Goal: Transaction & Acquisition: Book appointment/travel/reservation

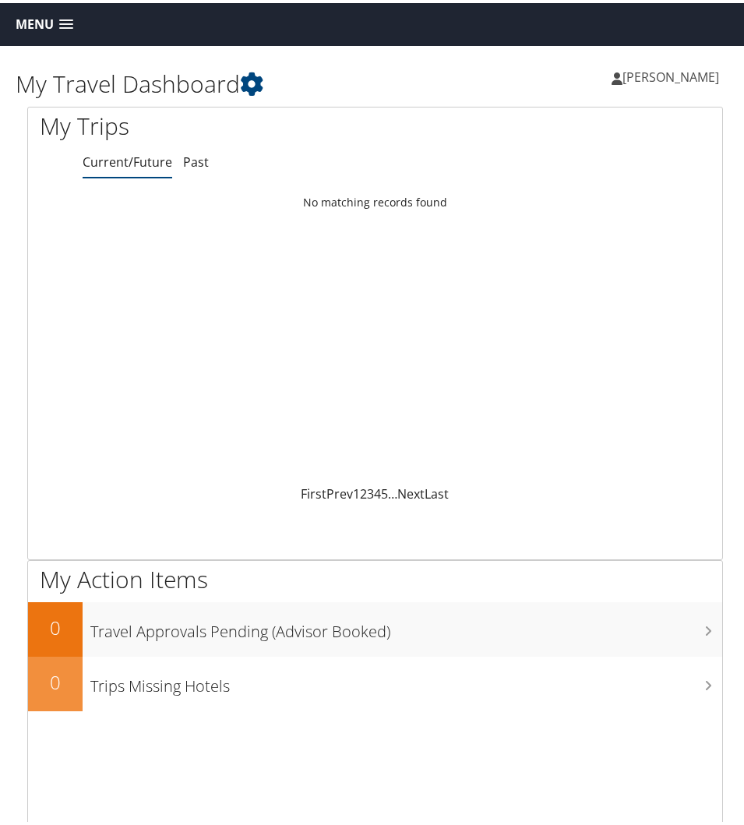
click at [63, 16] on link "Menu" at bounding box center [44, 22] width 73 height 26
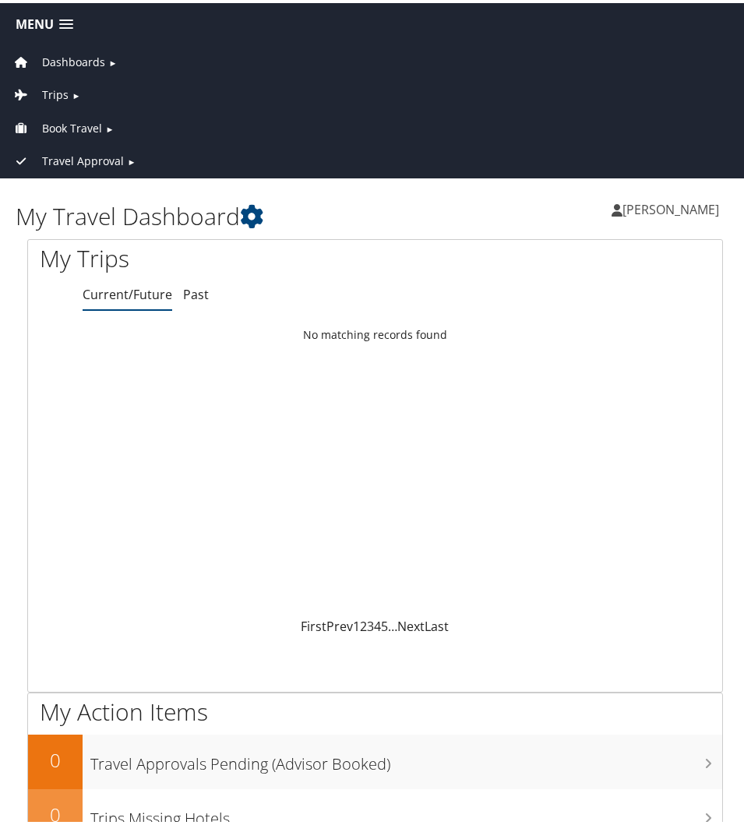
click at [70, 122] on span "Book Travel" at bounding box center [72, 125] width 60 height 17
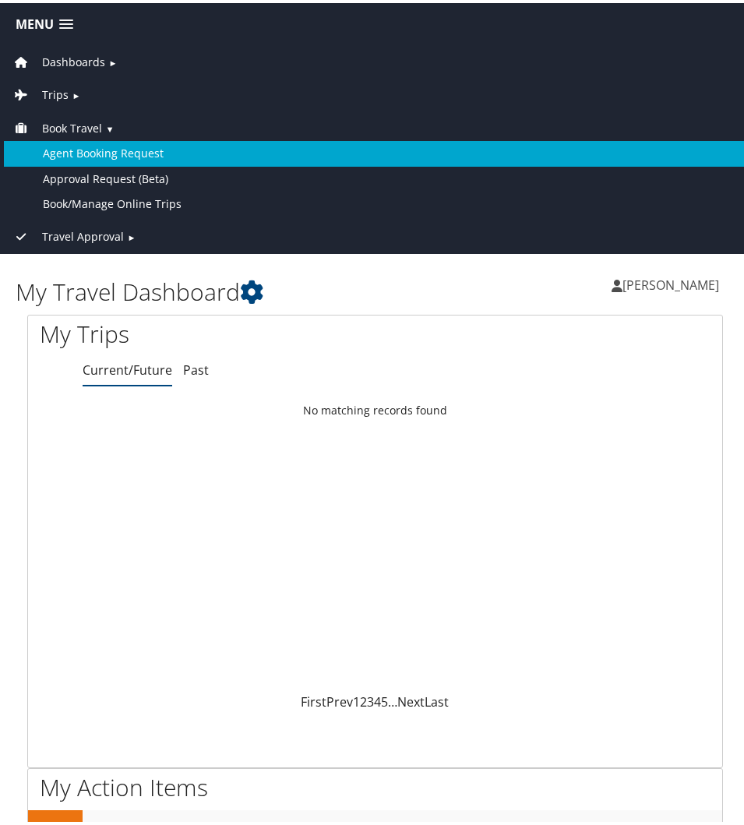
click at [73, 150] on link "Agent Booking Request" at bounding box center [375, 150] width 742 height 25
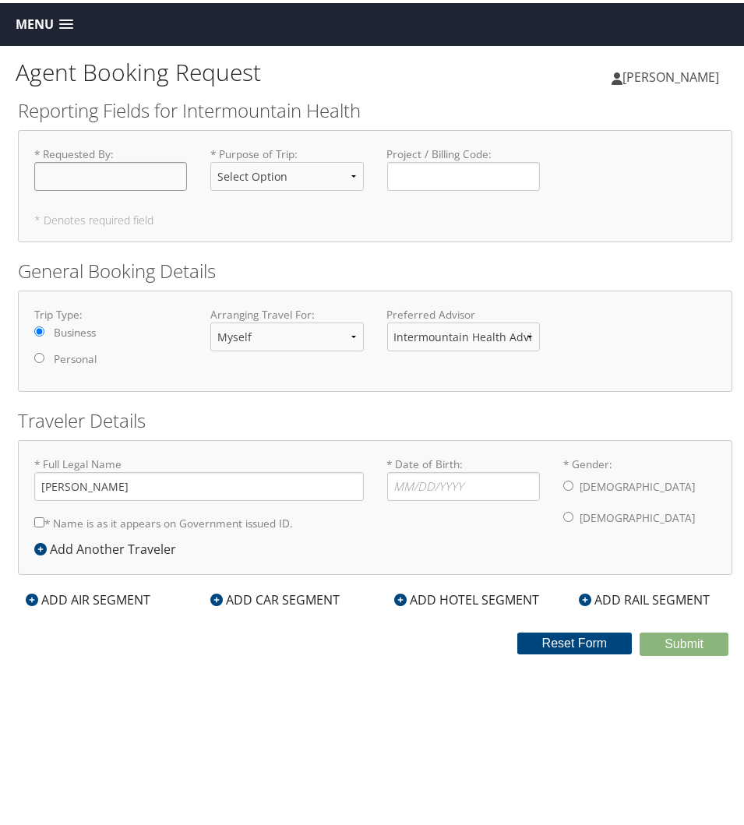
click at [59, 170] on input "* Requested By : Required" at bounding box center [110, 173] width 153 height 29
click at [262, 171] on select "Select Option 3rd Party Reimbursable Business CME Conf or Education Groups Pers…" at bounding box center [286, 173] width 153 height 29
select select "CME"
click at [210, 159] on select "Select Option 3rd Party Reimbursable Business CME Conf or Education Groups Pers…" at bounding box center [286, 173] width 153 height 29
click at [301, 340] on select "Myself Another Traveler Guest Traveler" at bounding box center [286, 333] width 153 height 29
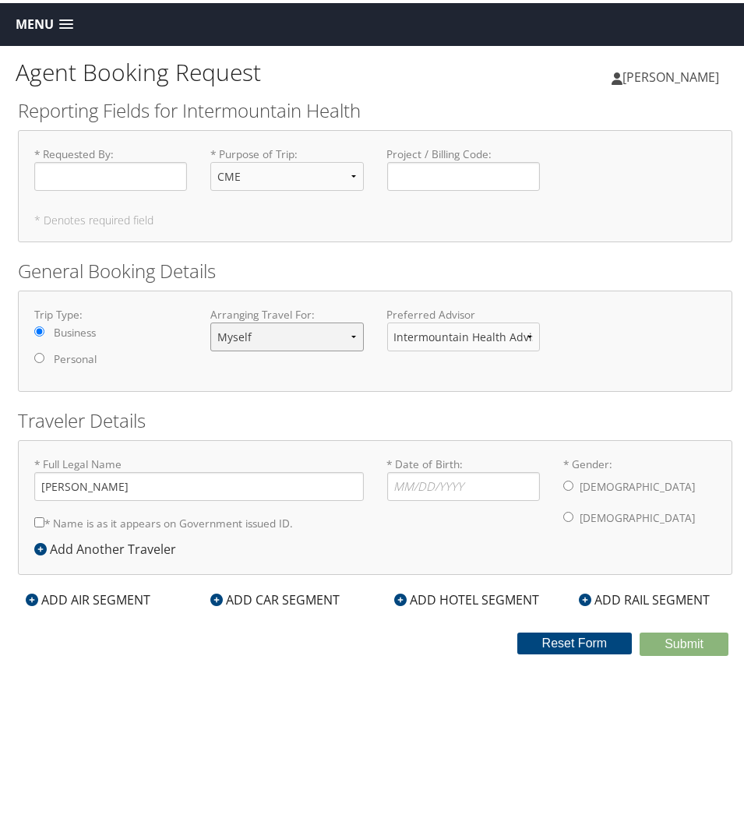
click at [210, 319] on select "Myself Another Traveler Guest Traveler" at bounding box center [286, 333] width 153 height 29
click at [427, 333] on select "Intermountain Health Advisor Team" at bounding box center [463, 333] width 153 height 29
click at [320, 378] on div "Trip Type: Business Personal Arranging Travel For: Myself Another Traveler Gues…" at bounding box center [375, 337] width 714 height 101
click at [108, 598] on div "ADD AIR SEGMENT" at bounding box center [88, 596] width 140 height 19
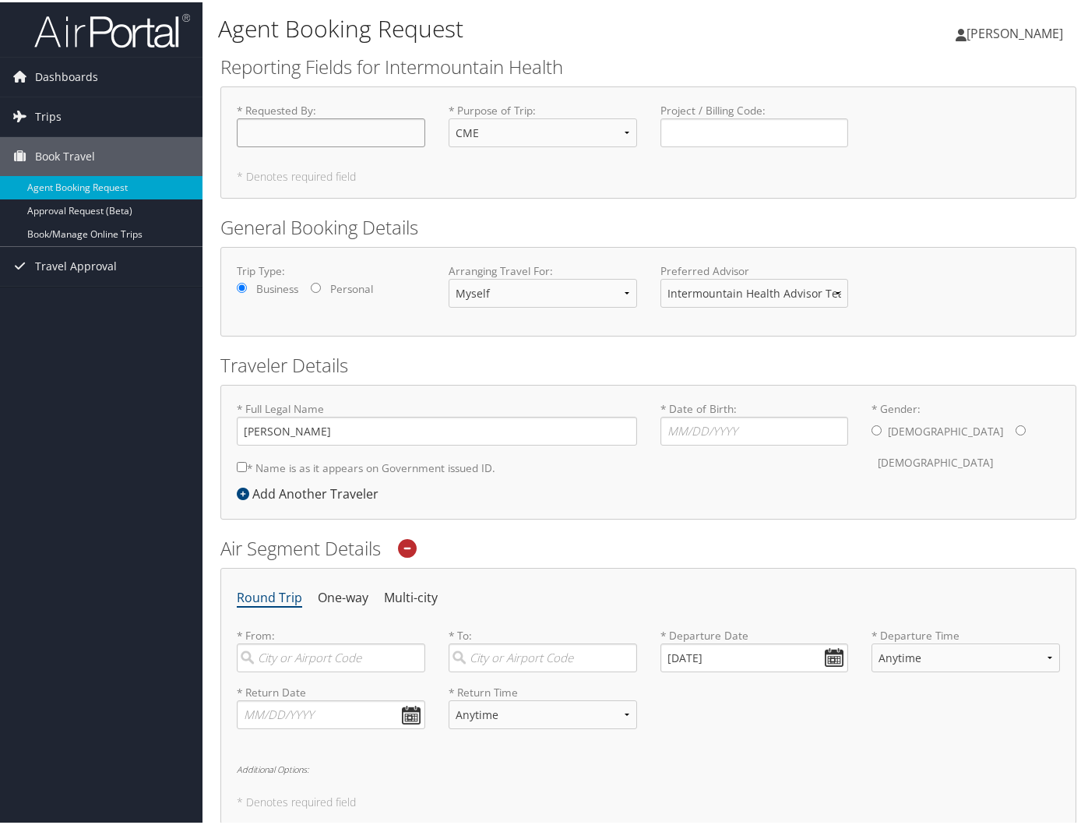
click at [260, 131] on input "* Requested By : Required" at bounding box center [331, 130] width 188 height 29
type input "[PERSON_NAME]"
click at [477, 220] on h2 "General Booking Details" at bounding box center [648, 225] width 856 height 26
click at [542, 358] on h2 "Traveler Details" at bounding box center [648, 363] width 856 height 26
click at [446, 345] on form "Reporting Fields for Intermountain Health * Requested By : [PERSON_NAME] Requir…" at bounding box center [648, 564] width 856 height 1027
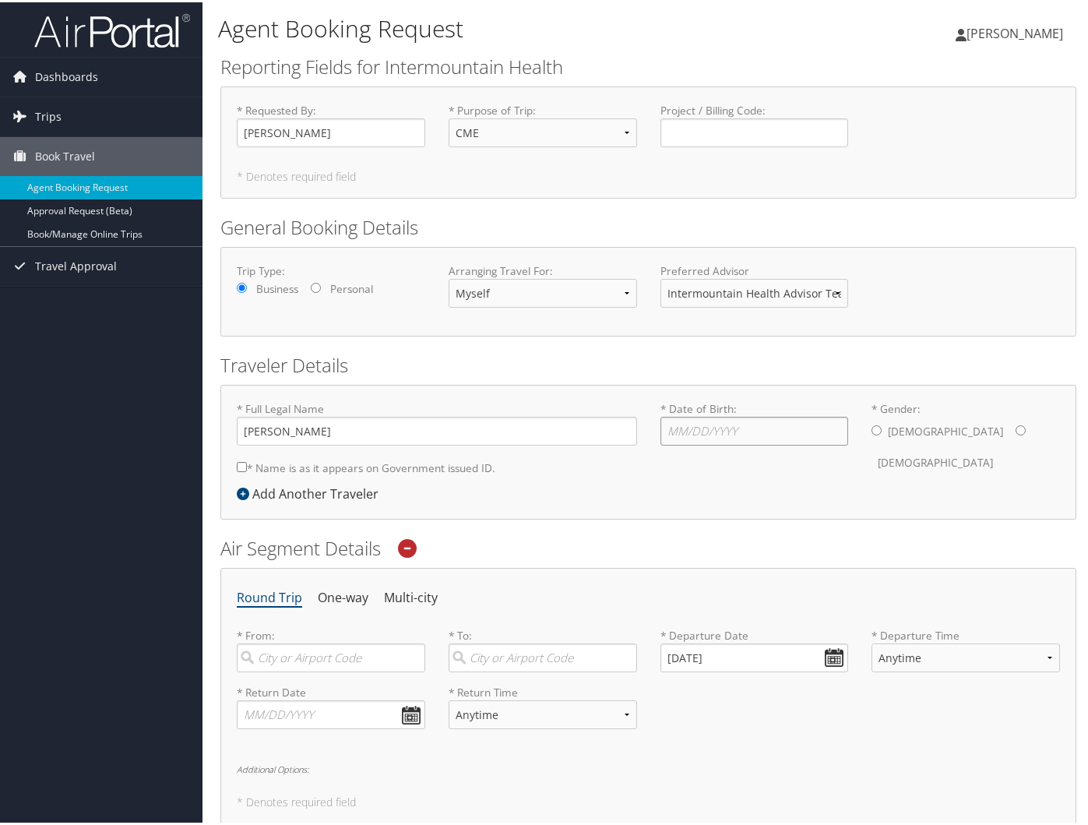
click at [703, 429] on input "* Date of Birth: Invalid Date" at bounding box center [755, 428] width 188 height 29
type input "[DATE]"
click at [743, 446] on label "[DEMOGRAPHIC_DATA]" at bounding box center [935, 461] width 115 height 30
click at [743, 432] on input "* Gender: [DEMOGRAPHIC_DATA] [DEMOGRAPHIC_DATA]" at bounding box center [1021, 428] width 10 height 10
radio input "true"
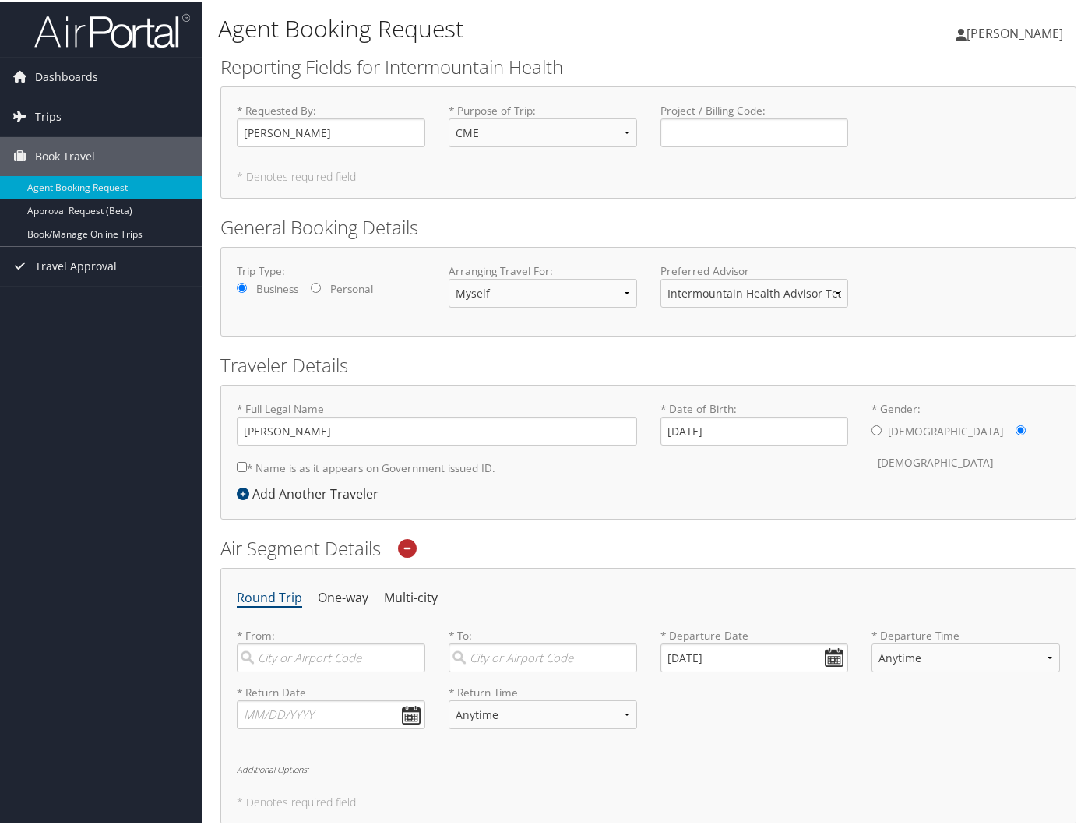
click at [241, 464] on input "* Name is as it appears on Government issued ID." at bounding box center [242, 465] width 10 height 10
checkbox input "true"
click at [274, 501] on div "Add Another Traveler" at bounding box center [312, 491] width 150 height 19
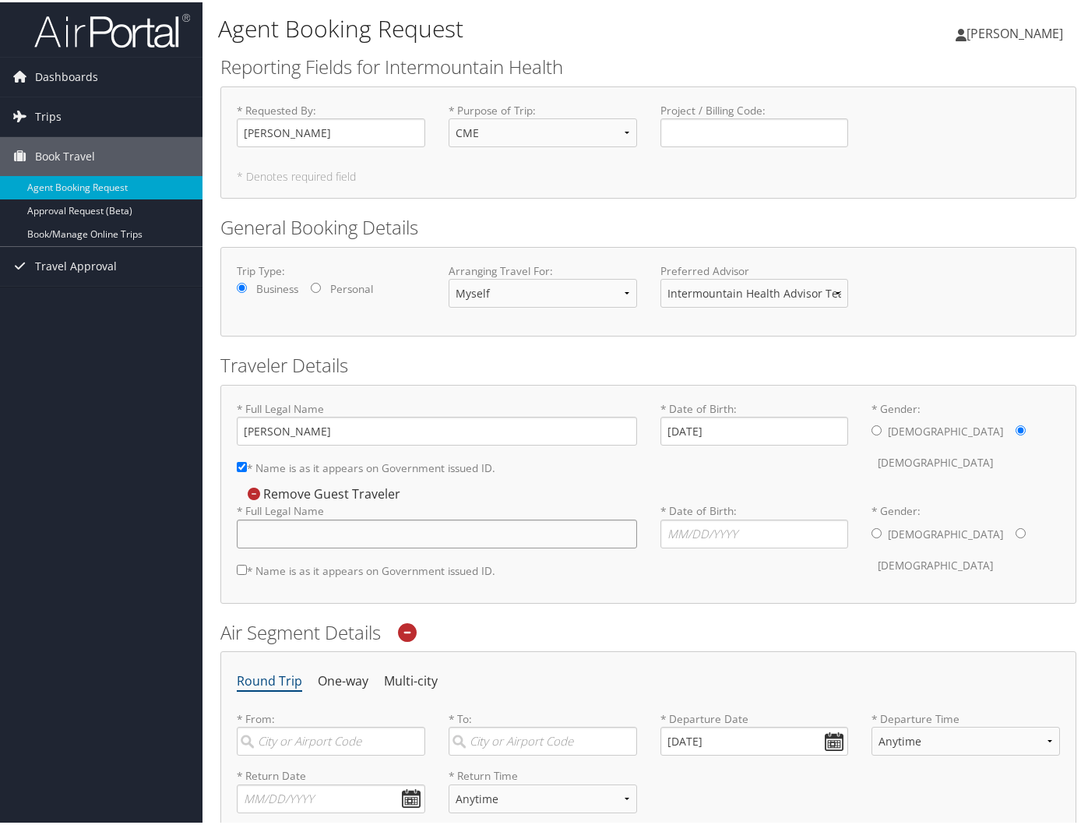
click at [291, 537] on input "* Full Legal Name" at bounding box center [437, 531] width 400 height 29
type input "[PERSON_NAME]"
click at [248, 569] on label "* Name is as it appears on Government issued ID." at bounding box center [366, 568] width 259 height 29
click at [247, 569] on input "* Name is as it appears on Government issued ID." at bounding box center [242, 567] width 10 height 10
checkbox input "true"
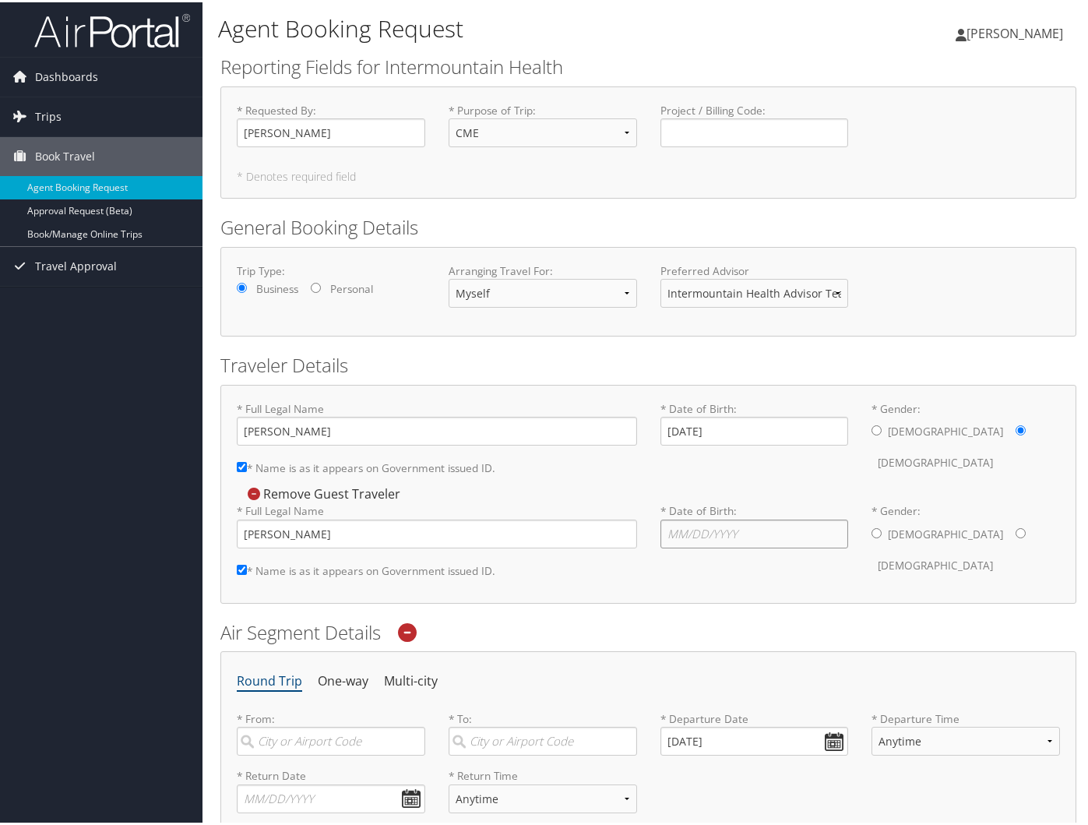
click at [696, 530] on input "* Date of Birth: Invalid Date" at bounding box center [755, 531] width 188 height 29
type input "[DATE]"
click at [743, 599] on div "* Full Legal Name [PERSON_NAME] * Name is as it appears on Government issued ID…" at bounding box center [648, 491] width 856 height 219
click at [743, 533] on input "* Gender: [DEMOGRAPHIC_DATA] [DEMOGRAPHIC_DATA]" at bounding box center [1021, 531] width 10 height 10
radio input "true"
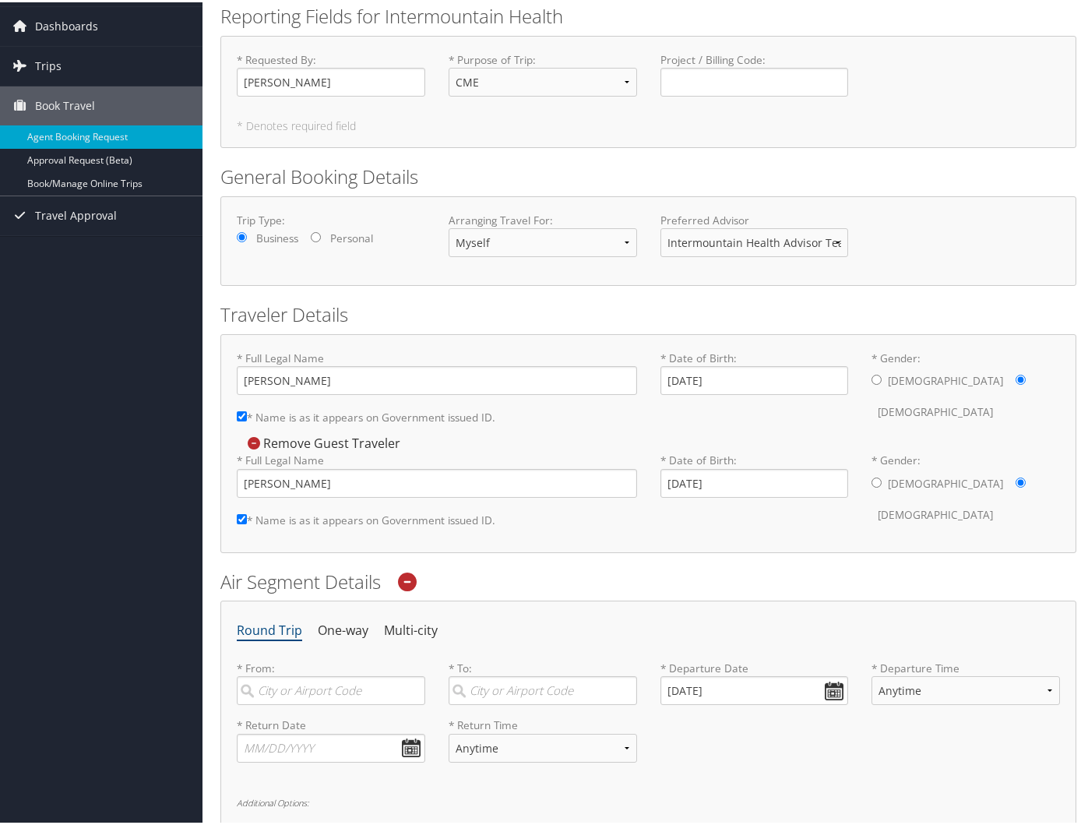
scroll to position [78, 0]
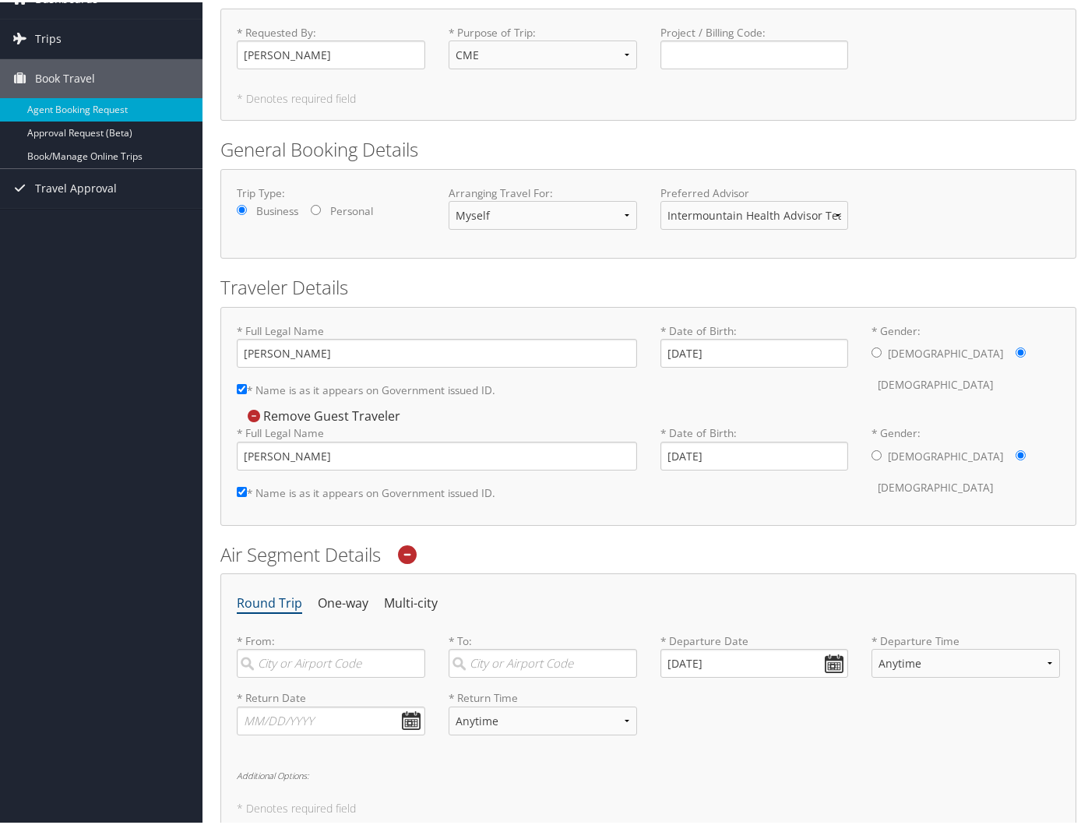
click at [529, 410] on div "Confirm Removal Cancel Confirm Remove Guest Traveler * Full Legal Name [PERSON_…" at bounding box center [648, 455] width 823 height 102
click at [583, 534] on form "Reporting Fields for Intermountain Health * Requested By : [PERSON_NAME] Requir…" at bounding box center [648, 529] width 856 height 1110
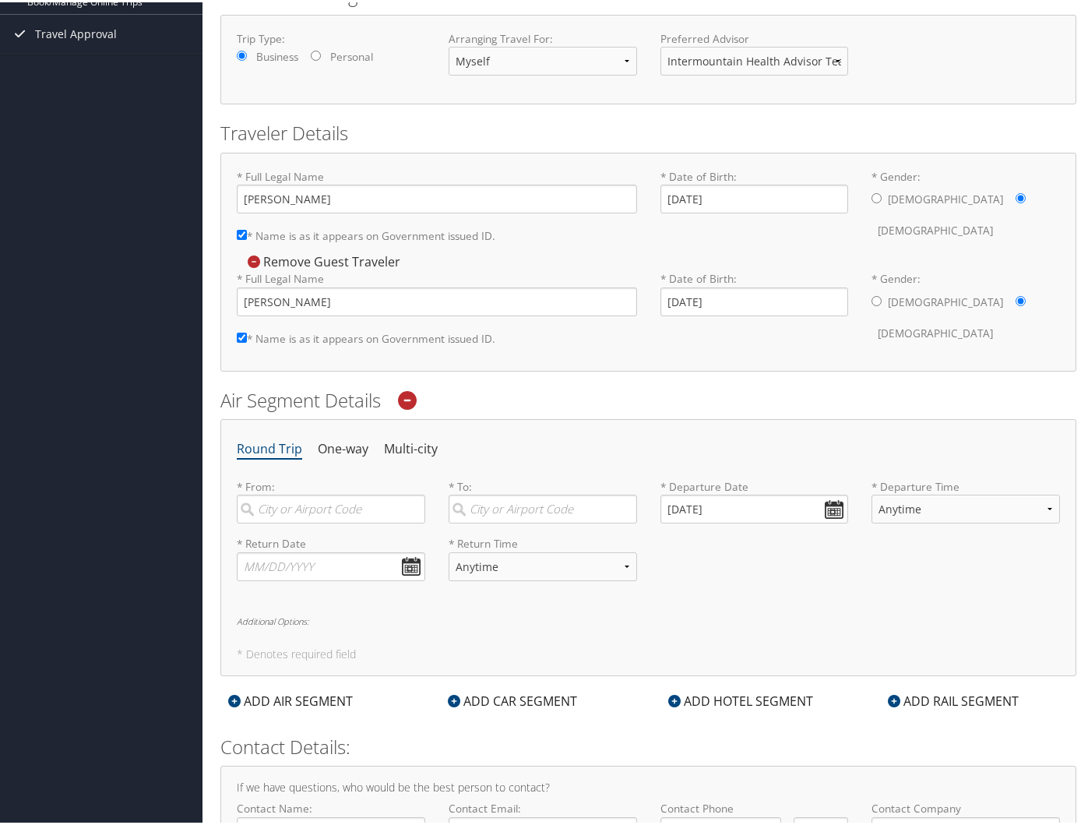
scroll to position [234, 0]
drag, startPoint x: 543, startPoint y: 639, endPoint x: 574, endPoint y: 660, distance: 37.2
click at [548, 644] on div "Round Trip One-way Multi-city * From: Required * To: Required * Departure Date …" at bounding box center [648, 543] width 856 height 256
click at [552, 397] on h2 "Air Segment Details" at bounding box center [648, 396] width 856 height 26
click at [291, 505] on input "search" at bounding box center [331, 505] width 188 height 29
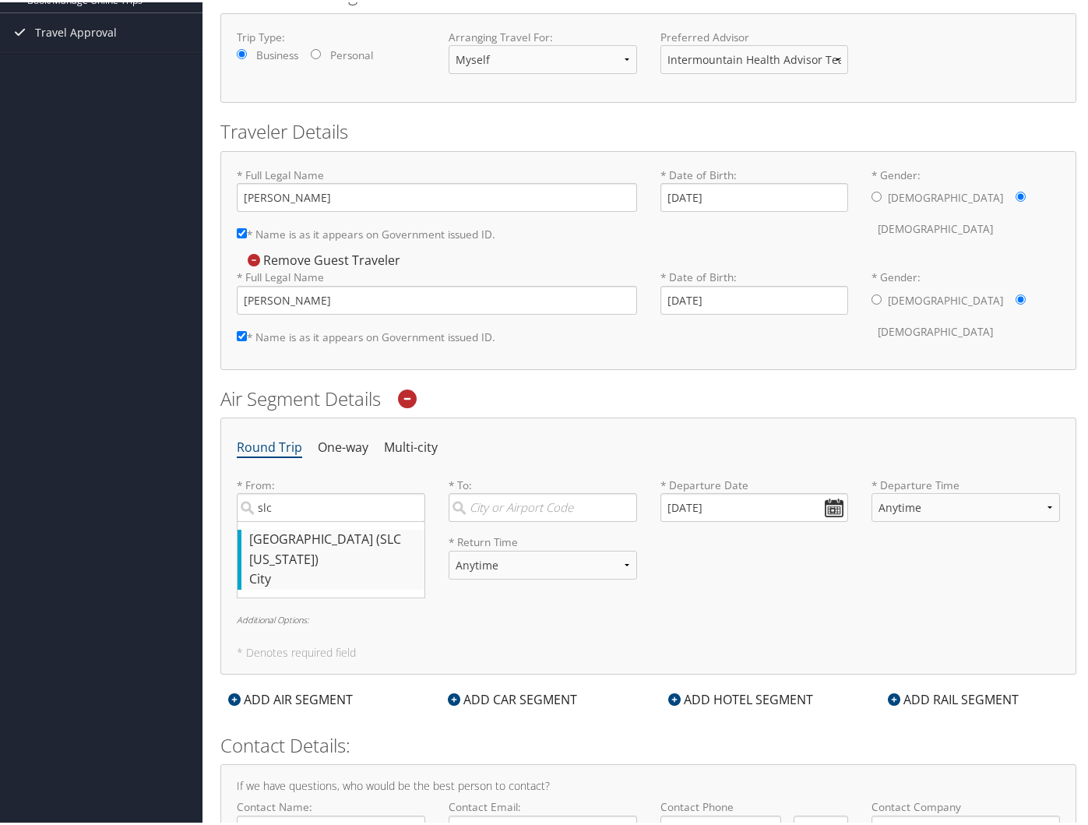
click at [361, 533] on div "[GEOGRAPHIC_DATA] (SLC [US_STATE])" at bounding box center [332, 547] width 167 height 40
click at [361, 520] on input "slc" at bounding box center [331, 505] width 188 height 29
type input "[GEOGRAPHIC_DATA] (SLC [US_STATE])"
click at [502, 517] on input "search" at bounding box center [543, 505] width 188 height 29
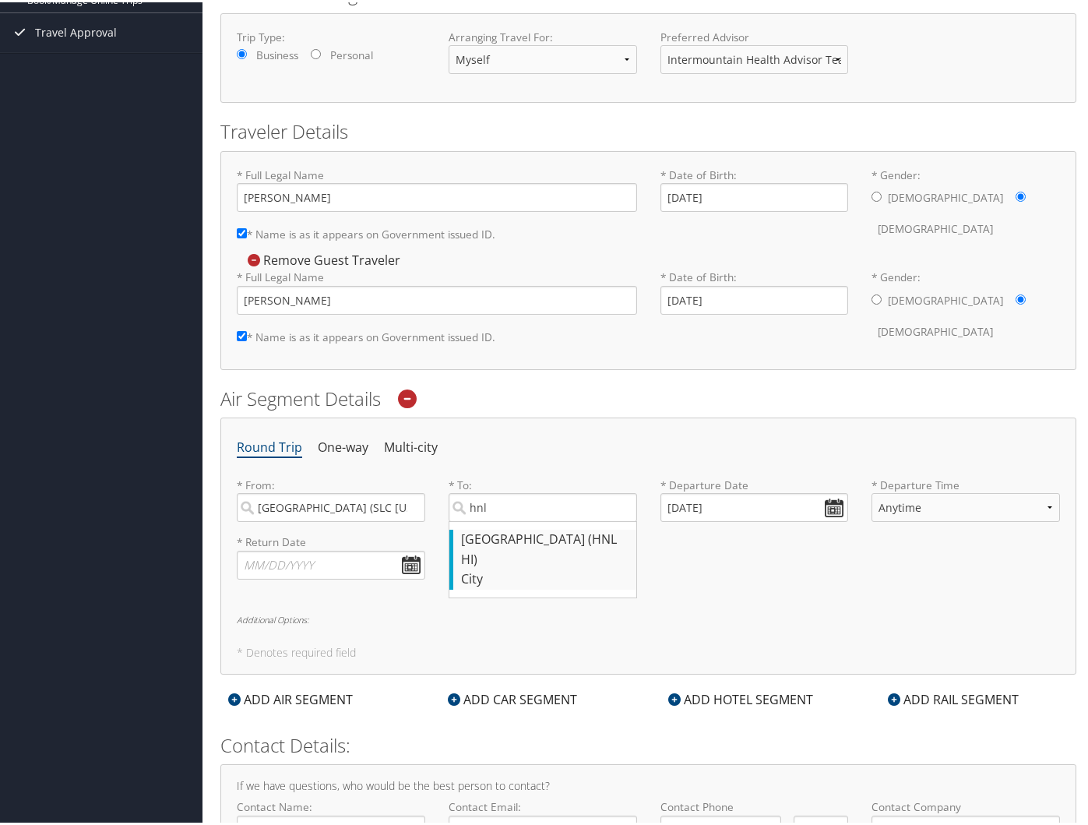
click at [535, 538] on div "[GEOGRAPHIC_DATA] (HNL HI)" at bounding box center [544, 547] width 167 height 40
click at [535, 520] on input "hnl" at bounding box center [543, 505] width 188 height 29
type input "[GEOGRAPHIC_DATA] (HNL HI)"
click at [711, 509] on input "[DATE]" at bounding box center [755, 505] width 188 height 29
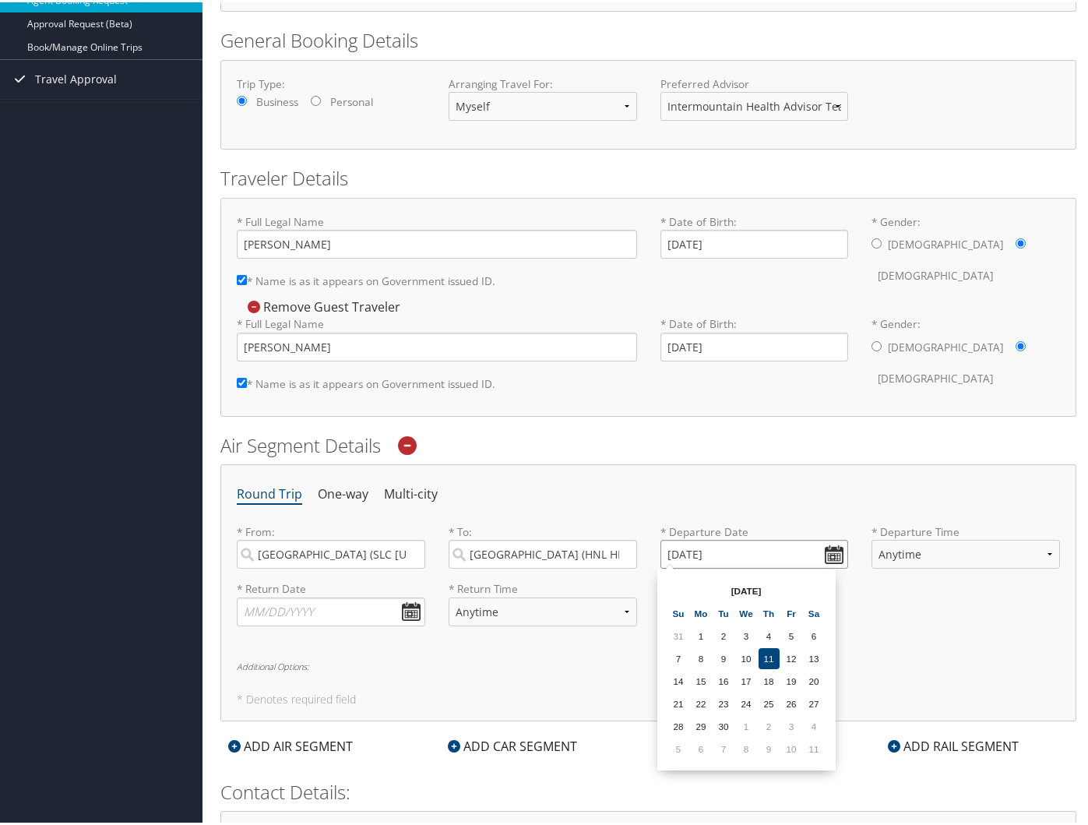
scroll to position [181, 0]
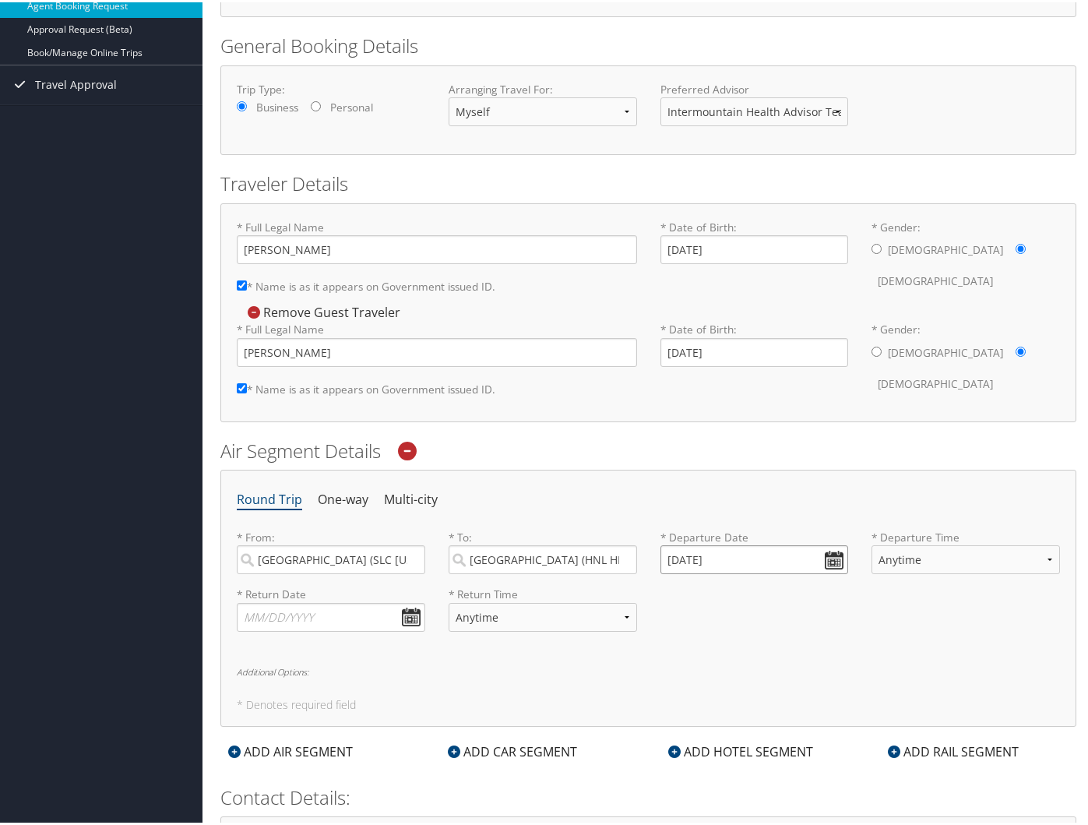
click at [743, 561] on input "[DATE]" at bounding box center [755, 557] width 188 height 29
drag, startPoint x: 782, startPoint y: 612, endPoint x: 707, endPoint y: 612, distance: 74.8
click at [707, 612] on tr "Su Mo Tu We Th Fr Sa" at bounding box center [746, 616] width 157 height 21
drag, startPoint x: 707, startPoint y: 612, endPoint x: 713, endPoint y: 552, distance: 60.3
click at [713, 552] on input "[DATE]" at bounding box center [755, 557] width 188 height 29
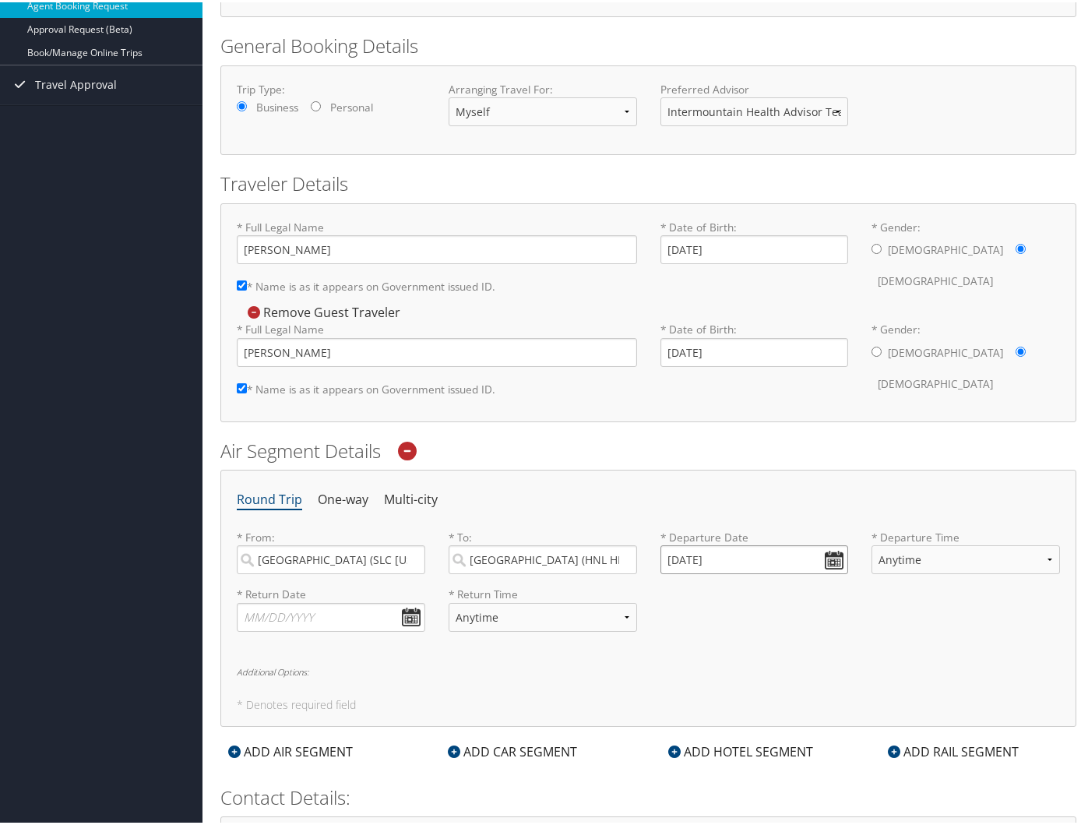
drag, startPoint x: 745, startPoint y: 554, endPoint x: 639, endPoint y: 559, distance: 106.1
click at [639, 559] on div "* From: [GEOGRAPHIC_DATA] (SLC [US_STATE]) Required * To: [GEOGRAPHIC_DATA] (HN…" at bounding box center [648, 555] width 847 height 57
type input "01/01/20004"
drag, startPoint x: 737, startPoint y: 559, endPoint x: 608, endPoint y: 573, distance: 129.3
click at [608, 573] on div "* From: [GEOGRAPHIC_DATA] (SLC [US_STATE]) Required * To: [GEOGRAPHIC_DATA] (HN…" at bounding box center [648, 555] width 847 height 57
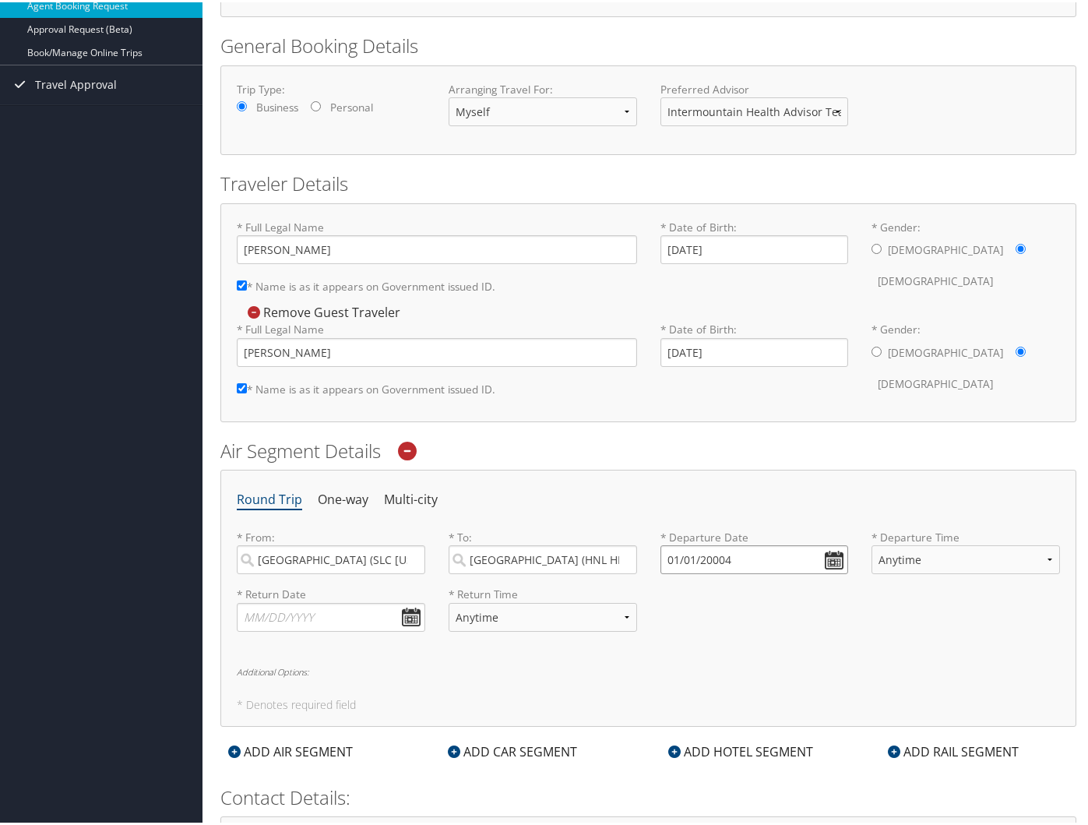
drag, startPoint x: 661, startPoint y: 555, endPoint x: 671, endPoint y: 558, distance: 10.6
click at [661, 556] on input "01/01/20004" at bounding box center [755, 557] width 188 height 29
click at [675, 558] on input "01/01/20004" at bounding box center [755, 557] width 188 height 29
click at [675, 558] on input "Invalid date" at bounding box center [755, 557] width 188 height 29
click at [743, 560] on select "Anytime Early Morning (5AM-7AM) Morning (7AM-12PM) Afternoon (12PM-5PM) Evening…" at bounding box center [966, 557] width 188 height 29
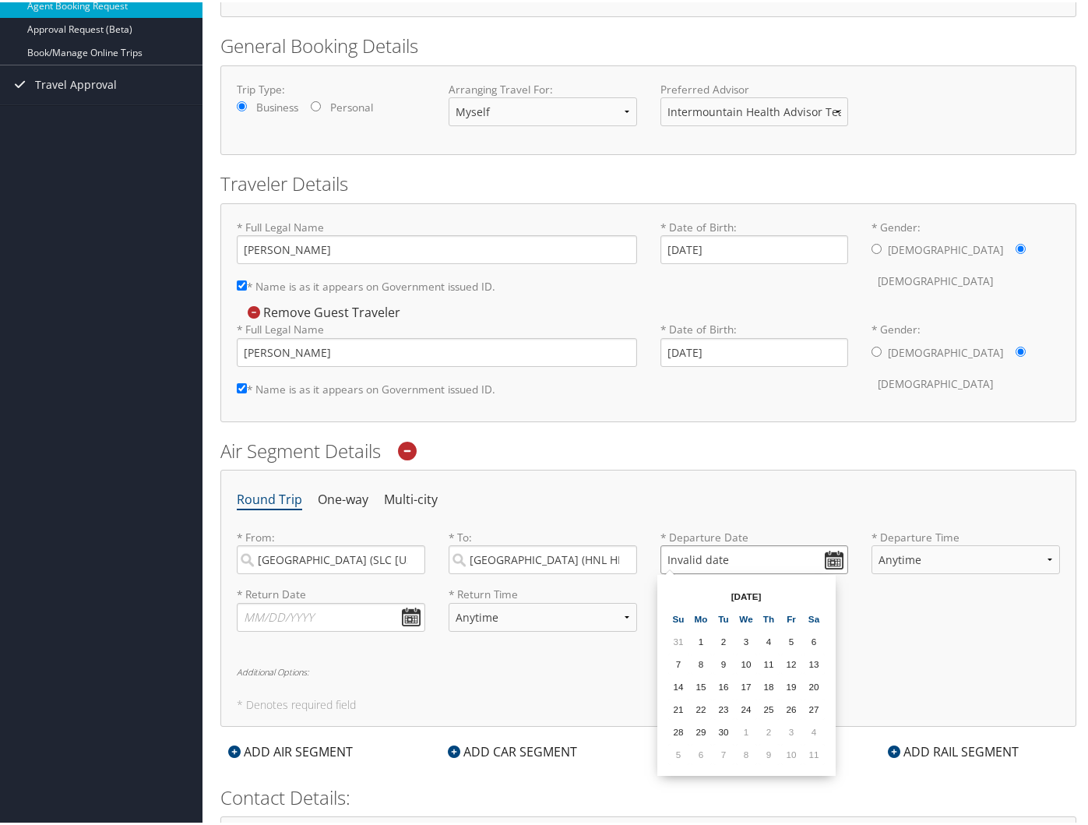
click at [743, 561] on input "Invalid date" at bounding box center [755, 557] width 188 height 29
click at [709, 568] on input "Invalid date" at bounding box center [755, 557] width 188 height 29
click at [692, 564] on input "Invalid date" at bounding box center [755, 557] width 188 height 29
click at [743, 602] on div "* Return Date Dates must be valid * Return Time Anytime Early Morning (5AM-7AM)…" at bounding box center [648, 612] width 847 height 57
click at [685, 557] on input "Invalid date" at bounding box center [755, 557] width 188 height 29
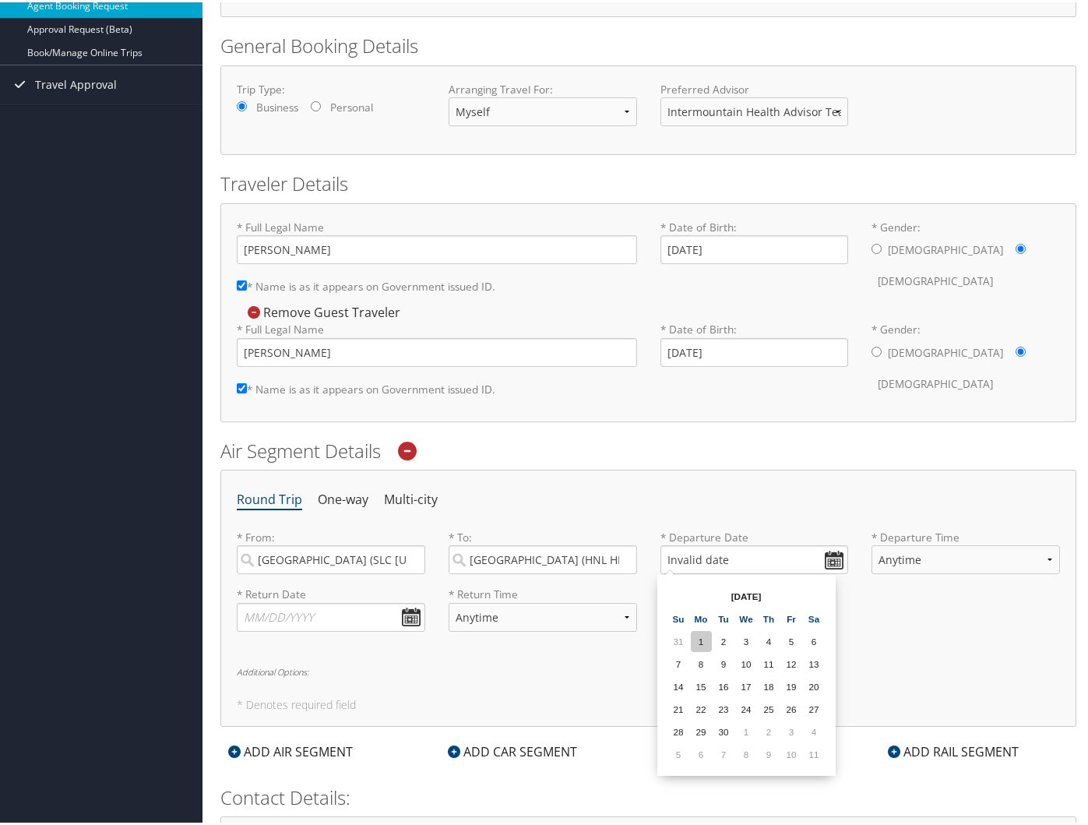
click at [700, 643] on td "1" at bounding box center [701, 639] width 21 height 21
click at [713, 568] on input "[DATE]" at bounding box center [755, 557] width 188 height 29
click at [678, 564] on input "[DATE]" at bounding box center [755, 557] width 188 height 29
click at [671, 558] on input "Invalid date" at bounding box center [755, 557] width 188 height 29
click at [724, 558] on input "Invalid date" at bounding box center [755, 557] width 188 height 29
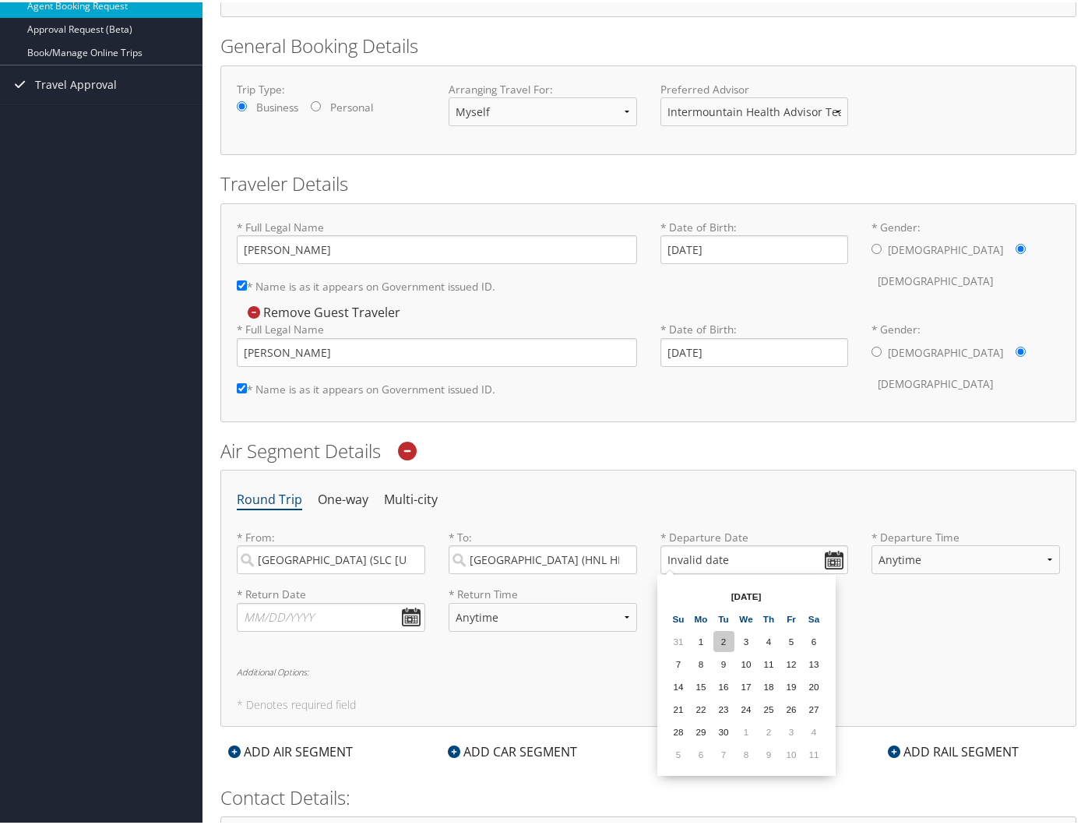
click at [725, 641] on td "2" at bounding box center [723, 639] width 21 height 21
click at [727, 551] on input "[DATE]" at bounding box center [755, 557] width 188 height 29
click at [743, 585] on div "* Return Date Dates must be valid * Return Time Anytime Early Morning (5AM-7AM)…" at bounding box center [648, 612] width 847 height 57
click at [743, 557] on input "09/02/202504" at bounding box center [755, 557] width 188 height 29
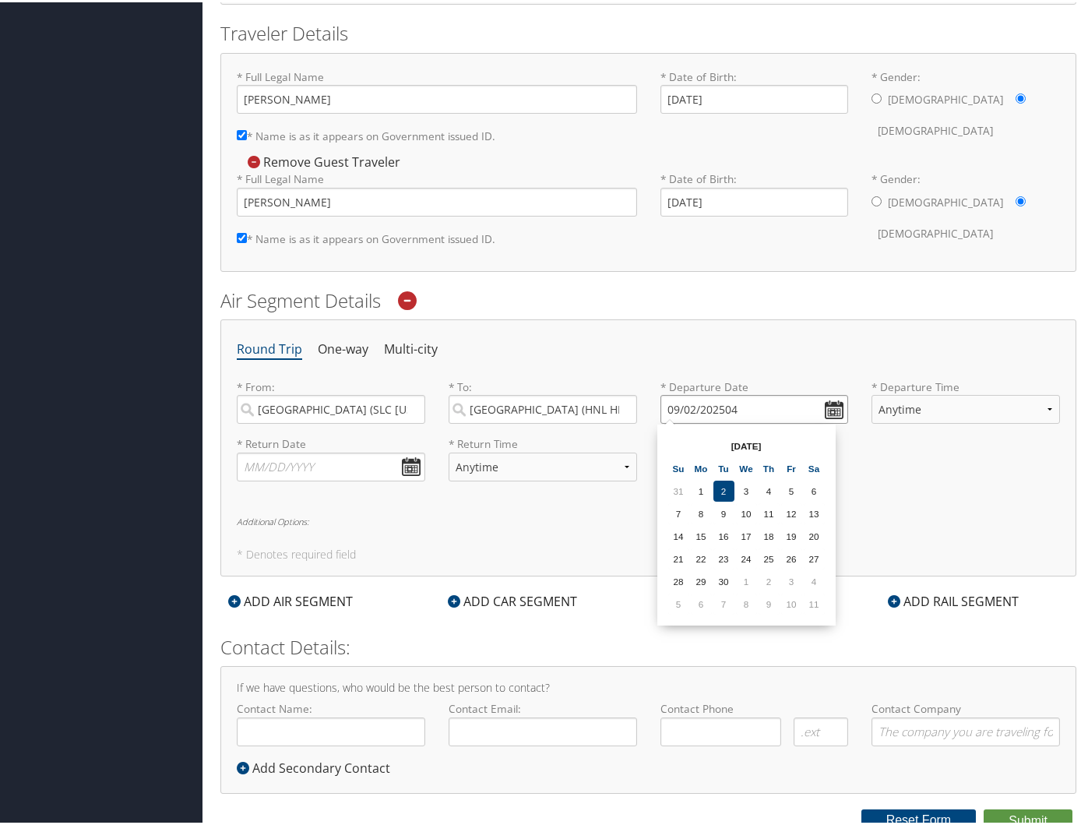
scroll to position [337, 0]
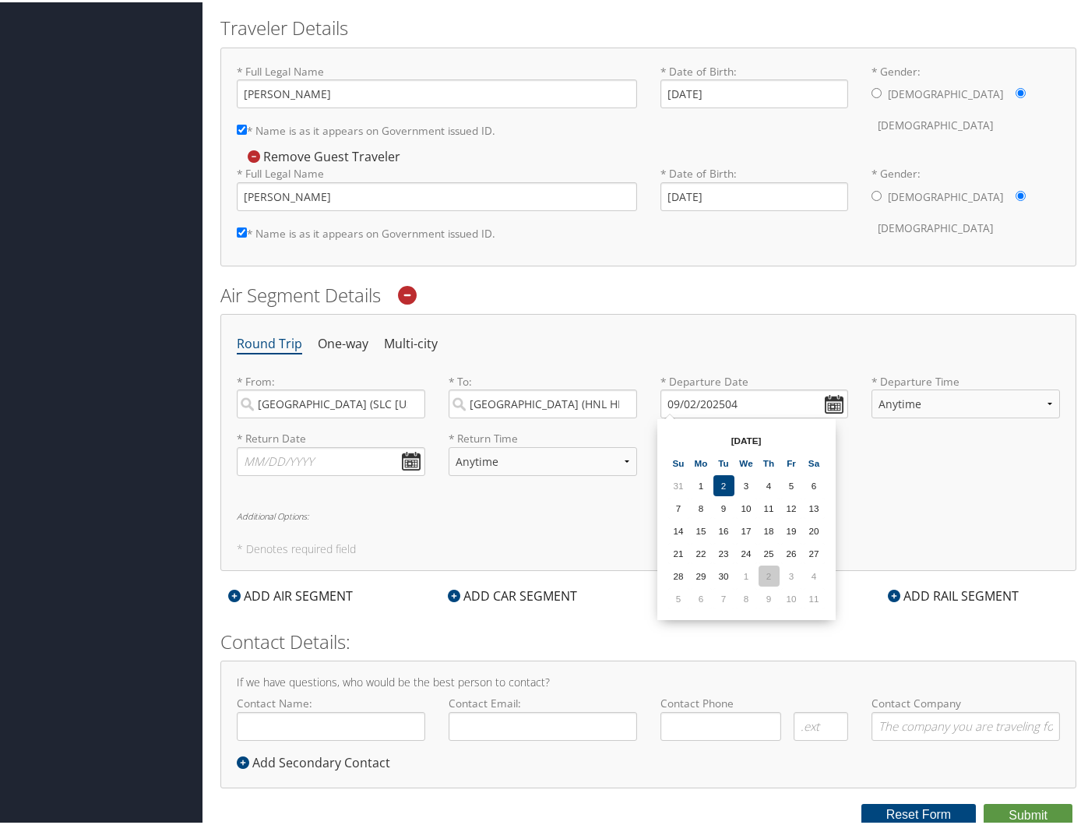
click at [743, 582] on td "2" at bounding box center [769, 573] width 21 height 21
click at [680, 405] on input "[DATE]" at bounding box center [755, 401] width 188 height 29
click at [708, 500] on div "Round Trip One-way Multi-city * From: [GEOGRAPHIC_DATA] ([GEOGRAPHIC_DATA] [US_…" at bounding box center [648, 440] width 856 height 256
click at [743, 516] on h6 "Additional Options:" at bounding box center [648, 513] width 823 height 9
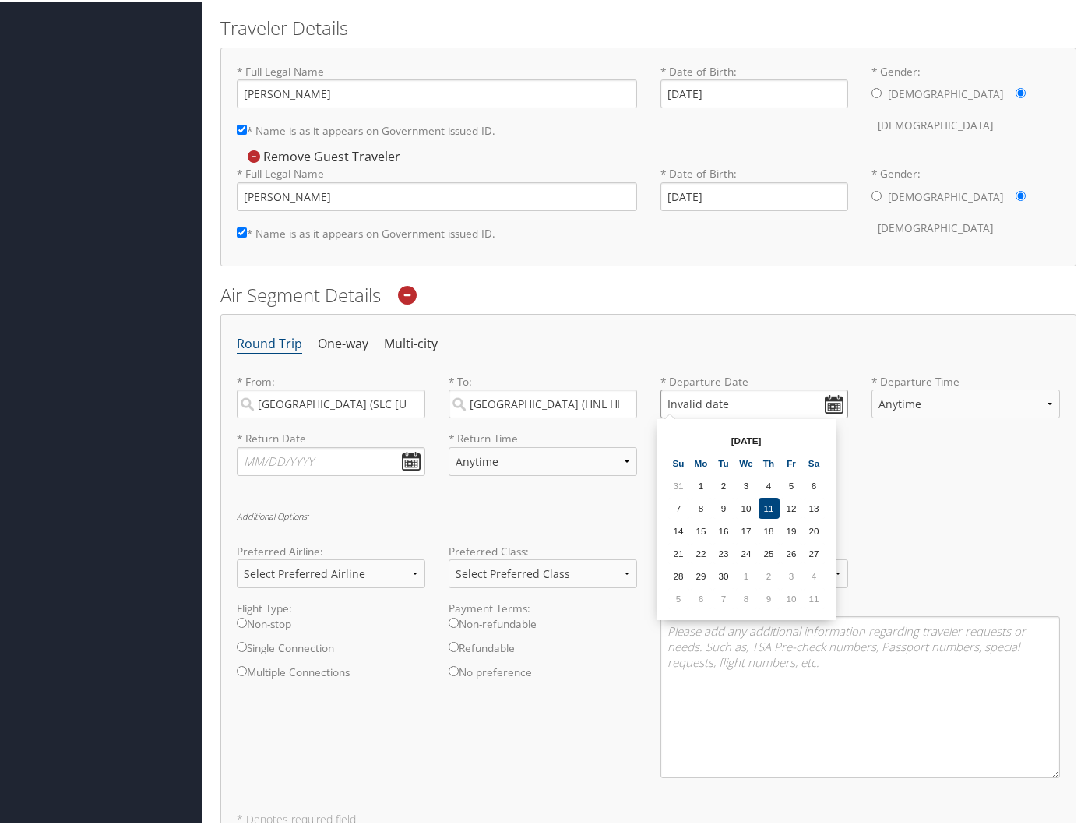
click at [743, 410] on input "Invalid date" at bounding box center [755, 401] width 188 height 29
click at [743, 403] on input "Invalid date" at bounding box center [755, 401] width 188 height 29
click at [692, 408] on input "Invalid date" at bounding box center [755, 401] width 188 height 29
click at [710, 403] on input "Invalid date" at bounding box center [755, 401] width 188 height 29
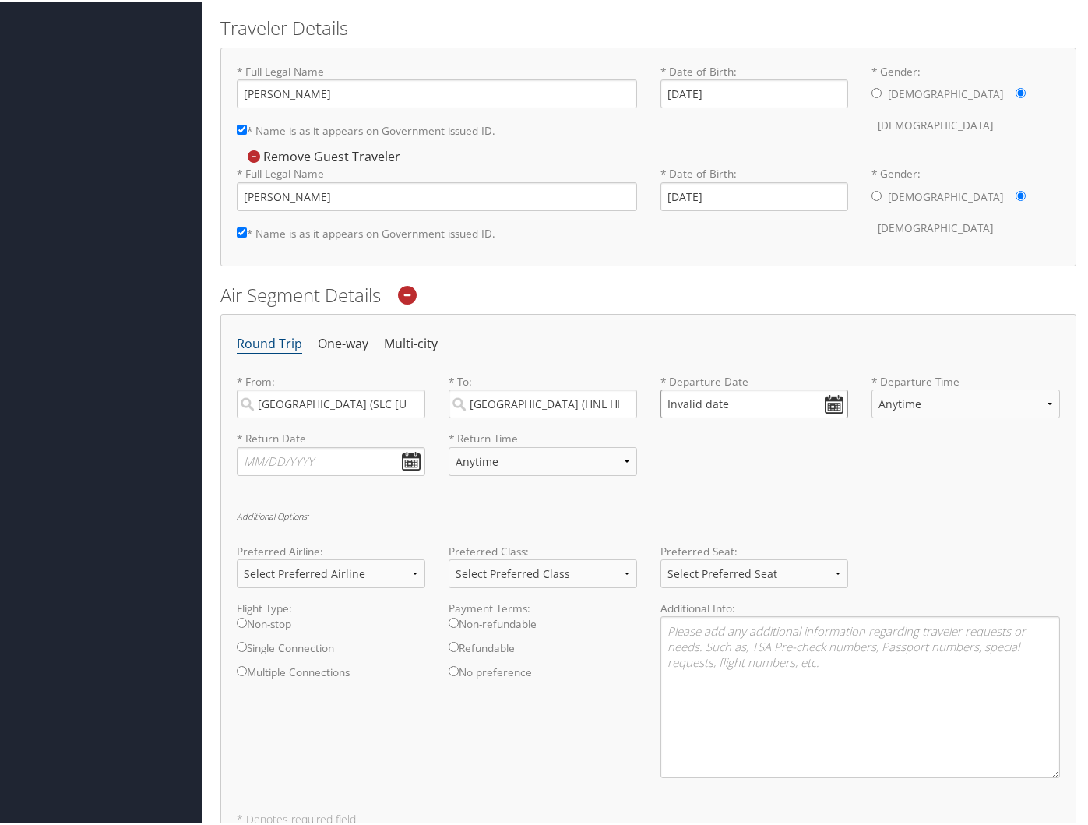
type input "Invalid date"
click at [713, 456] on div "* Return Date Dates must be valid * Return Time Anytime Early Morning (5AM-7AM)…" at bounding box center [648, 456] width 847 height 57
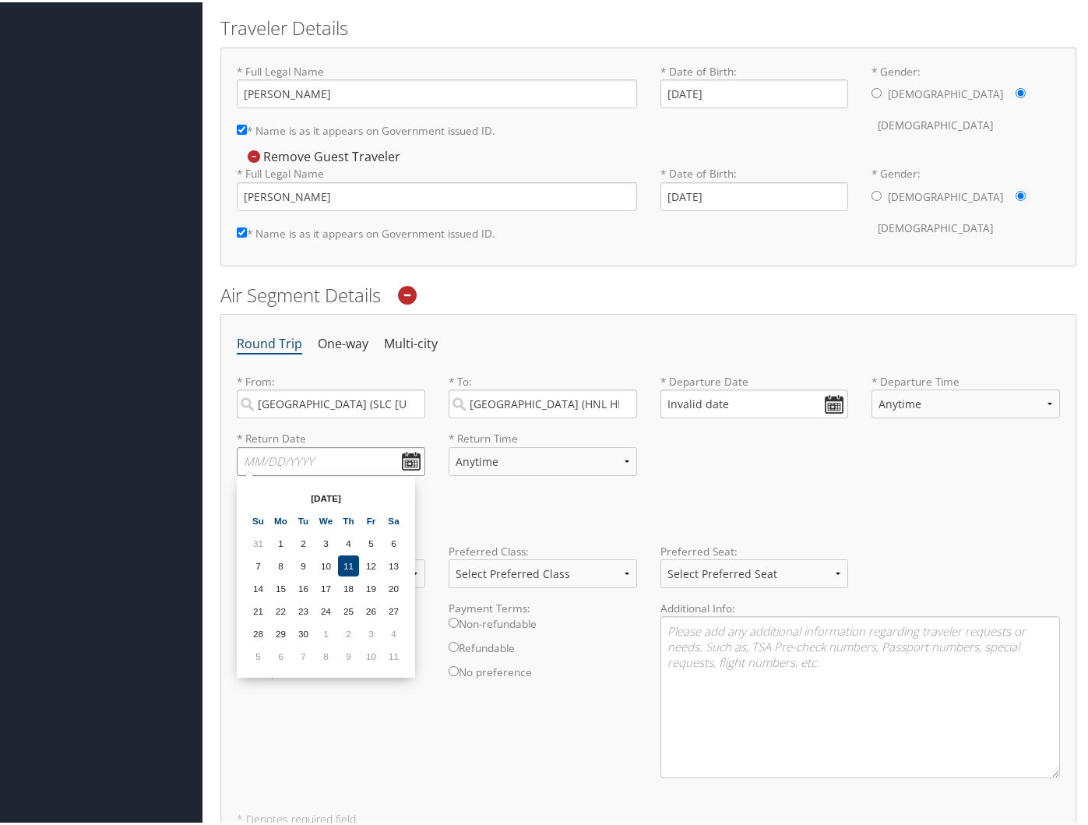
click at [311, 457] on input "text" at bounding box center [331, 459] width 188 height 29
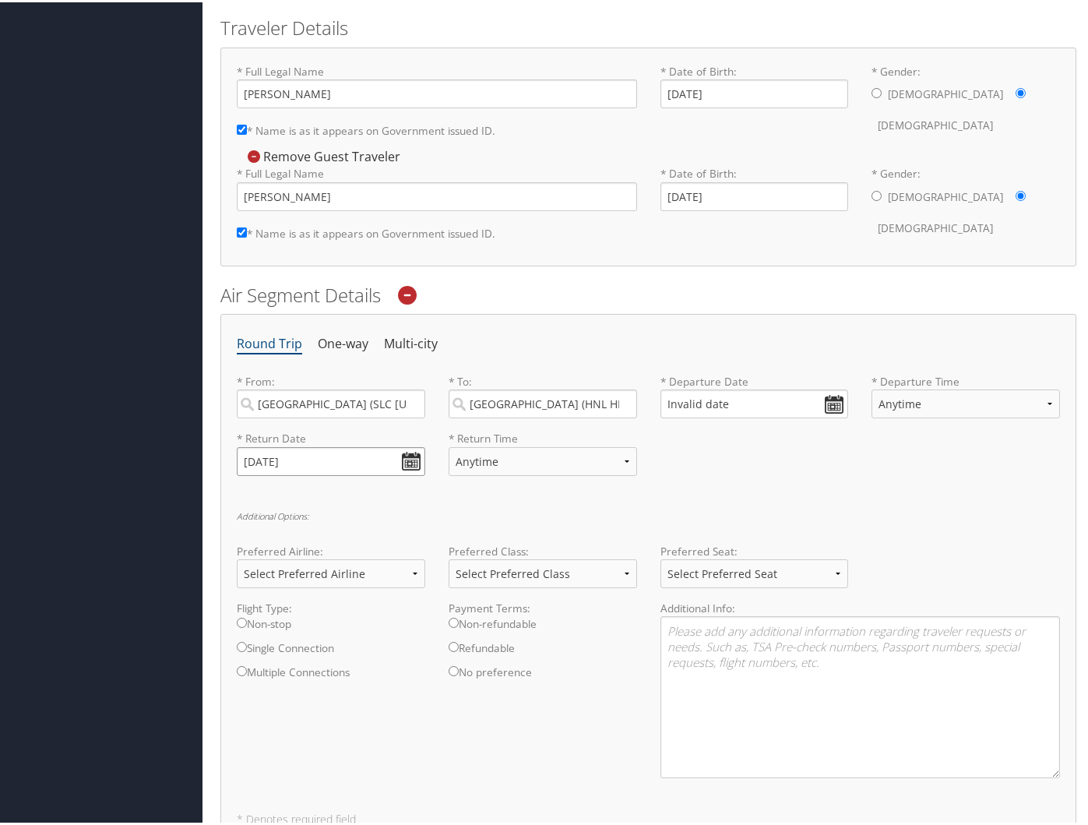
type input "[DATE]"
click at [505, 484] on div "* Return Time Anytime Early Morning (5AM-7AM) Morning (7AM-12PM) Afternoon (12P…" at bounding box center [543, 456] width 212 height 57
click at [706, 409] on input "Invalid date" at bounding box center [755, 401] width 188 height 29
click at [743, 395] on input "Invalid date" at bounding box center [755, 401] width 188 height 29
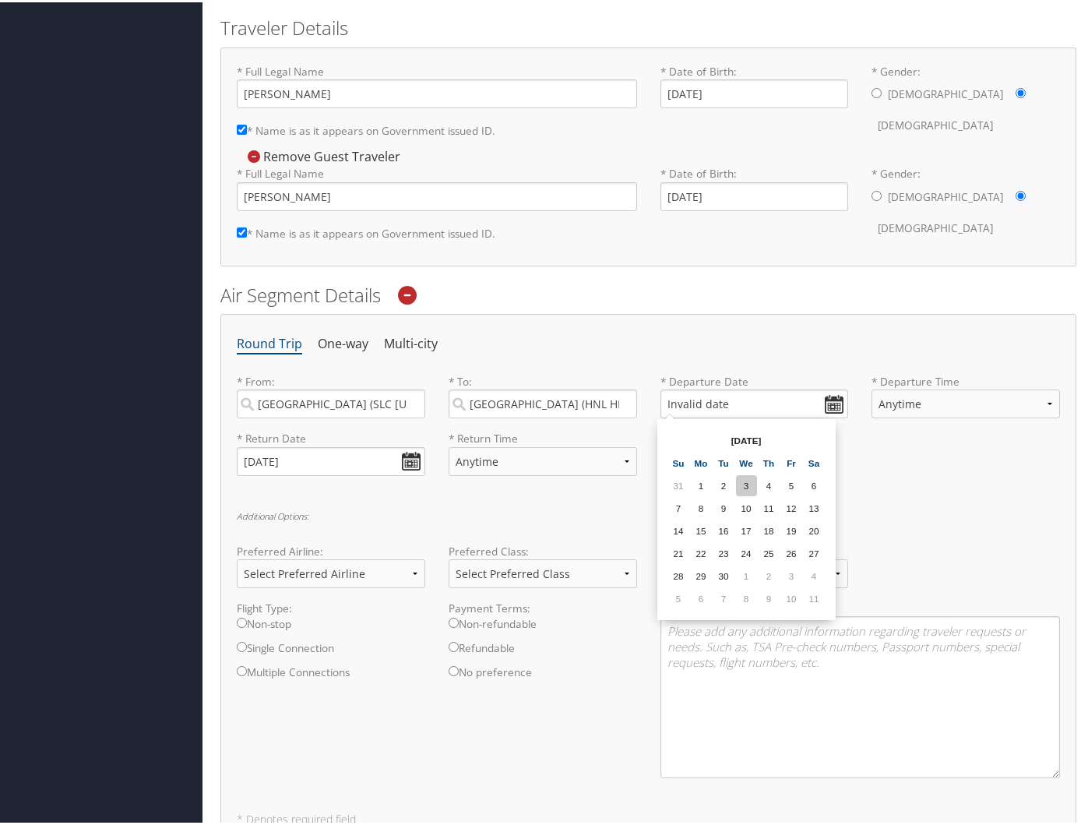
click at [742, 477] on td "3" at bounding box center [746, 483] width 21 height 21
drag, startPoint x: 729, startPoint y: 397, endPoint x: 647, endPoint y: 400, distance: 81.8
click at [649, 400] on div "* Departure Date [DATE] Dates must be valid" at bounding box center [755, 400] width 212 height 57
click at [682, 399] on input "Invalid date" at bounding box center [755, 401] width 188 height 29
click at [700, 399] on input "Invalid date" at bounding box center [755, 401] width 188 height 29
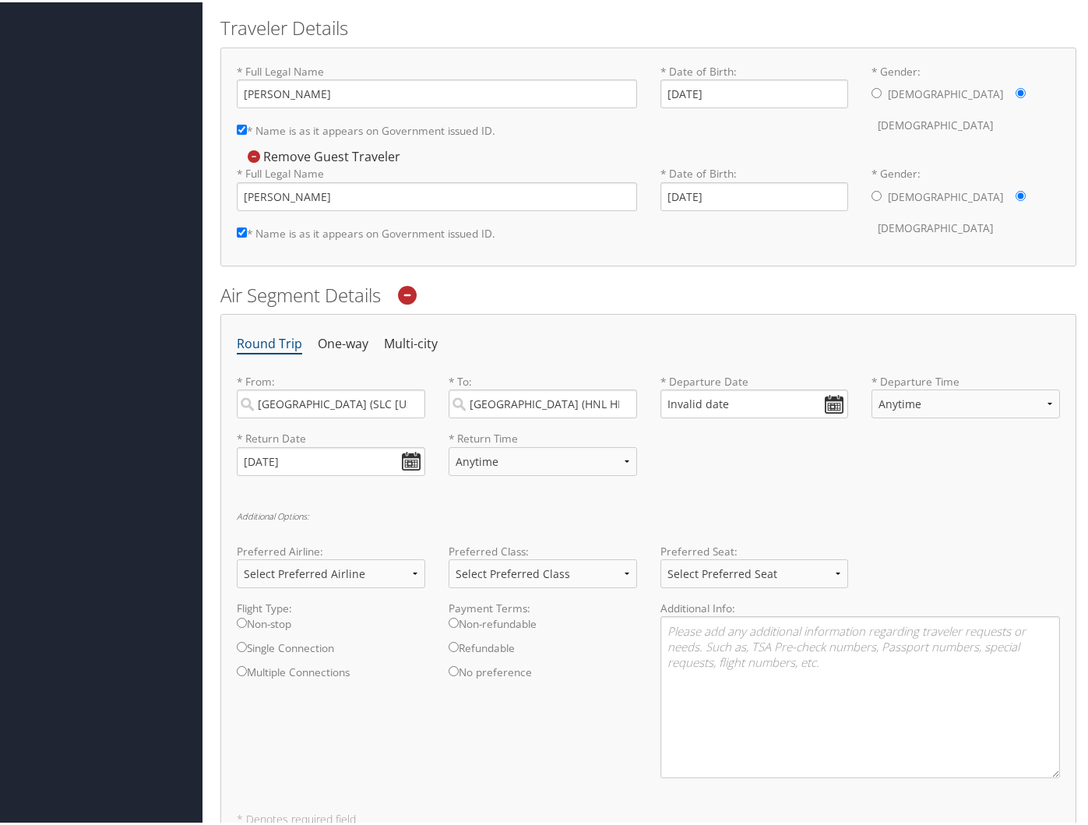
click at [743, 422] on div "* Departure Date Invalid date Dates must be valid" at bounding box center [755, 400] width 212 height 57
click at [743, 474] on div "* Return Date [DATE] Dates must be valid * Return Time Anytime Early Morning (5…" at bounding box center [648, 456] width 847 height 57
click at [712, 393] on input "Invalid date" at bounding box center [755, 401] width 188 height 29
drag, startPoint x: 751, startPoint y: 491, endPoint x: 761, endPoint y: 505, distance: 17.3
click at [743, 492] on td "3" at bounding box center [746, 483] width 21 height 21
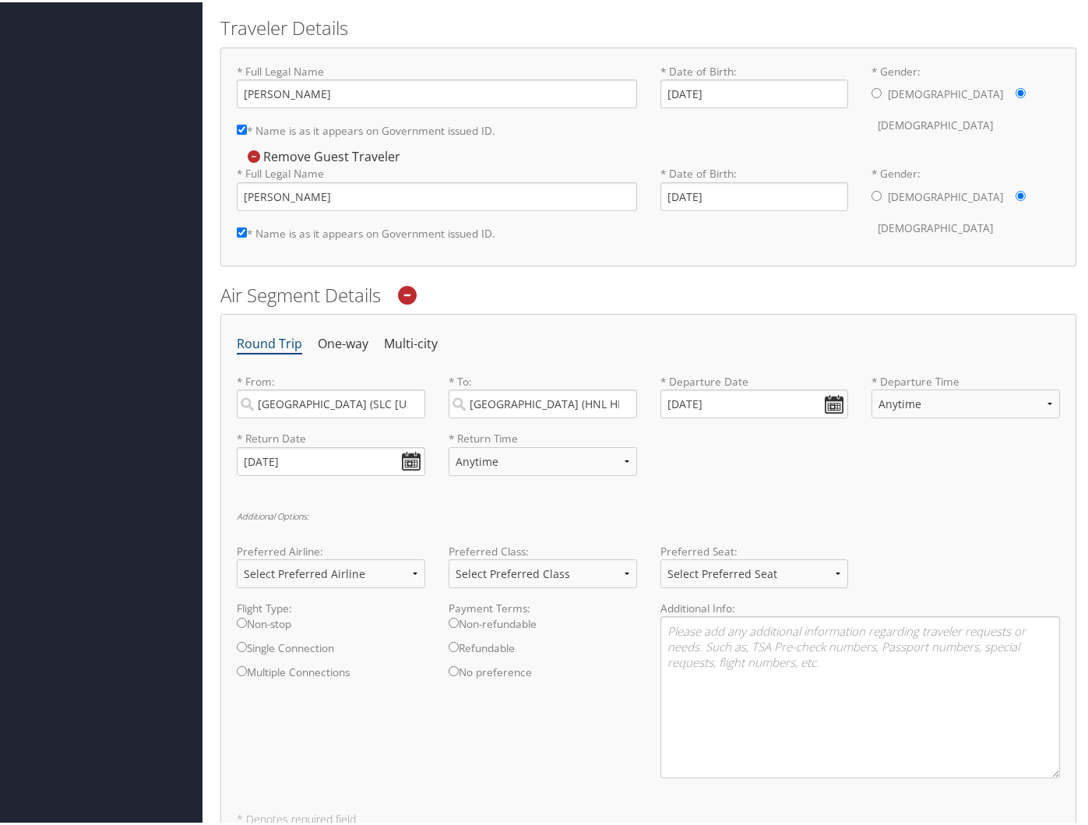
click at [743, 523] on div "Additional Options: Preferred Airline: Select Preferred Airline Delta United Ai…" at bounding box center [648, 649] width 823 height 280
click at [743, 537] on div "Additional Options: Preferred Airline: Select Preferred Airline Delta United Ai…" at bounding box center [648, 649] width 823 height 280
click at [731, 442] on div "* Return Date [DATE] Dates must be valid * Return Time Anytime Early Morning (5…" at bounding box center [648, 456] width 847 height 57
click at [705, 403] on input "[DATE]" at bounding box center [755, 401] width 188 height 29
click at [743, 595] on td "11" at bounding box center [814, 596] width 21 height 21
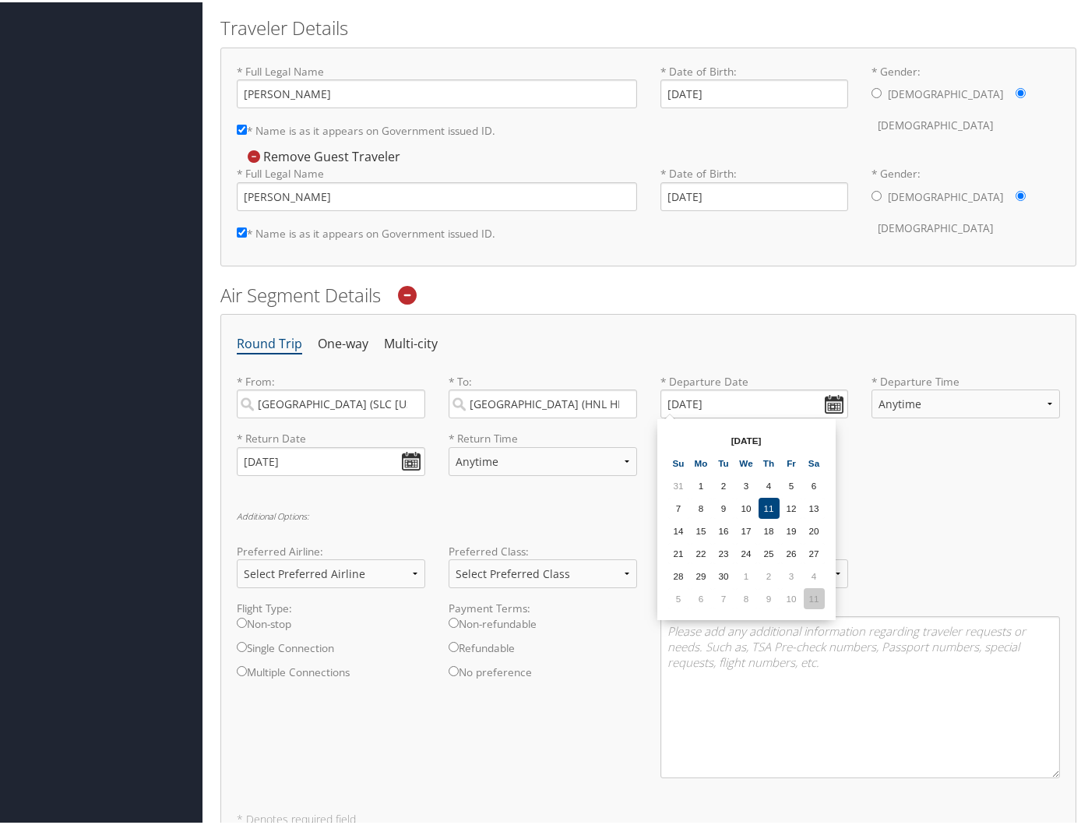
type input "[DATE]"
click at [743, 545] on div "Preferred Seat: Select Preferred Seat Aisle Window Middle" at bounding box center [755, 569] width 212 height 57
click at [743, 489] on div "Round Trip One-way Multi-city * From: [GEOGRAPHIC_DATA] ([GEOGRAPHIC_DATA] [US_…" at bounding box center [648, 575] width 856 height 527
click at [743, 397] on select "Anytime Early Morning (5AM-7AM) Morning (7AM-12PM) Afternoon (12PM-5PM) Evening…" at bounding box center [966, 401] width 188 height 29
drag, startPoint x: 816, startPoint y: 524, endPoint x: 646, endPoint y: 525, distance: 169.0
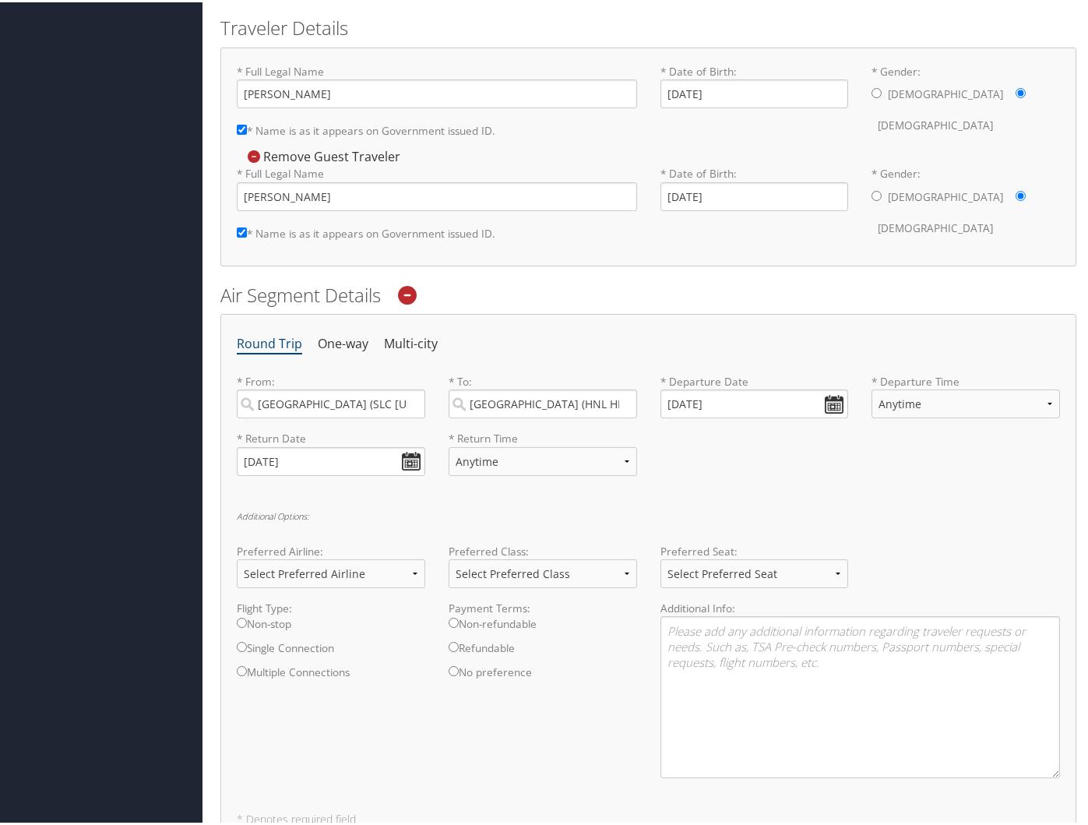
click at [743, 524] on div "Additional Options: Preferred Airline: Select Preferred Airline Delta United Ai…" at bounding box center [648, 649] width 823 height 280
click at [619, 497] on div "Round Trip One-way Multi-city * From: [GEOGRAPHIC_DATA] ([GEOGRAPHIC_DATA] [US_…" at bounding box center [648, 575] width 856 height 527
click at [277, 760] on div "Flight Type: Non-stop Single Connection Multiple Connections Payment Terms: Non…" at bounding box center [648, 693] width 847 height 190
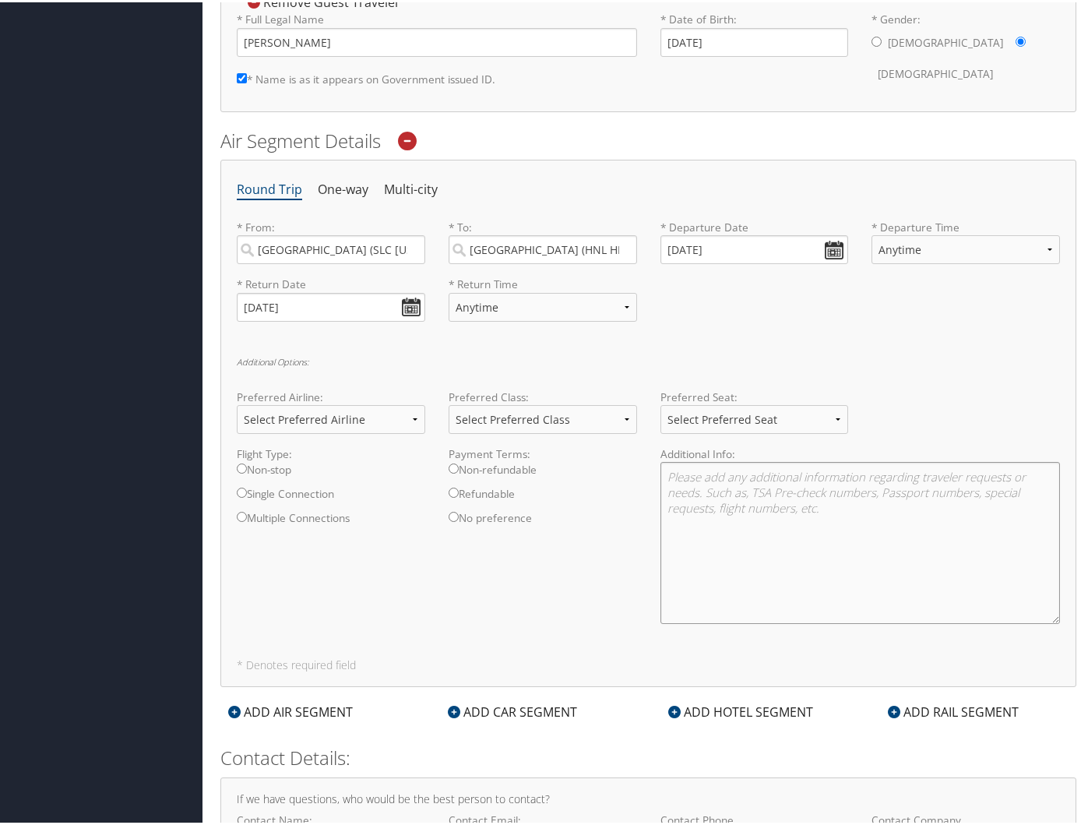
scroll to position [493, 0]
click at [248, 460] on label "Non-stop" at bounding box center [331, 470] width 188 height 24
click at [247, 460] on input "Non-stop" at bounding box center [242, 465] width 10 height 10
radio input "true"
click at [743, 514] on textarea at bounding box center [861, 539] width 400 height 162
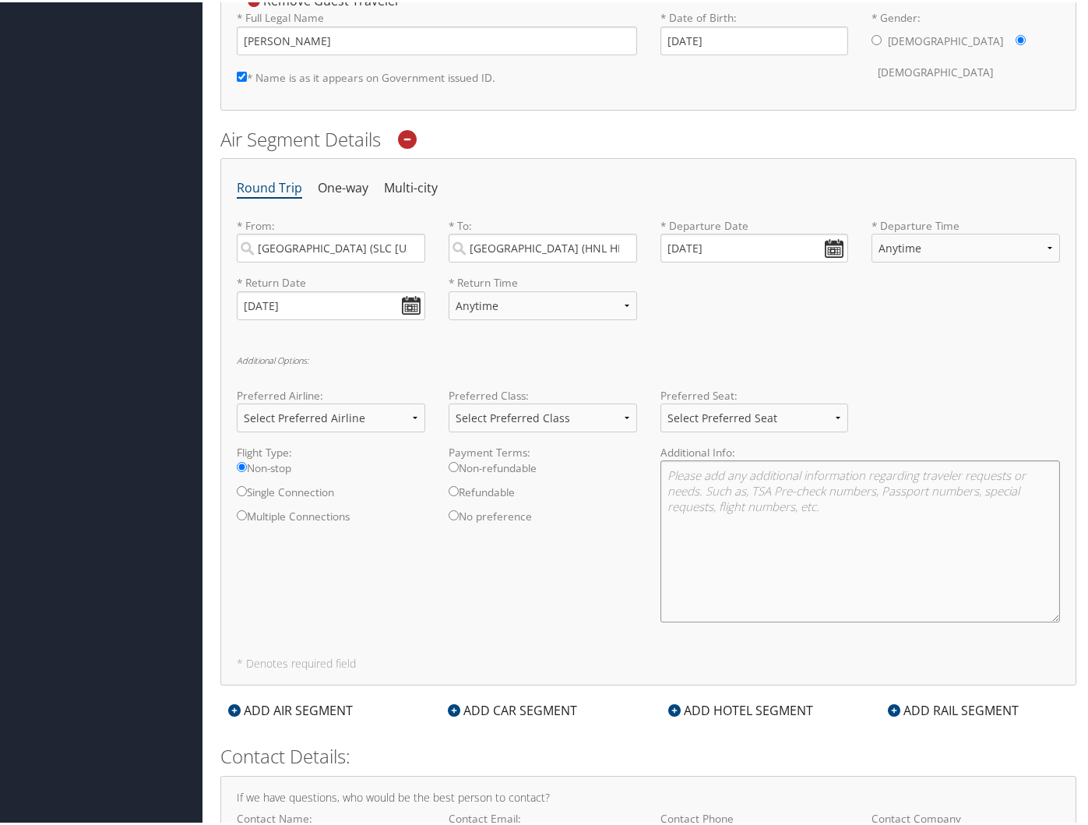
click at [739, 481] on textarea at bounding box center [861, 539] width 400 height 162
type textarea "I will have one additional traveler with me as well. [PERSON_NAME], [DATE]. I h…"
click at [540, 614] on div "Flight Type: Non-stop Single Connection Multiple Connections Payment Terms: Non…" at bounding box center [648, 537] width 847 height 190
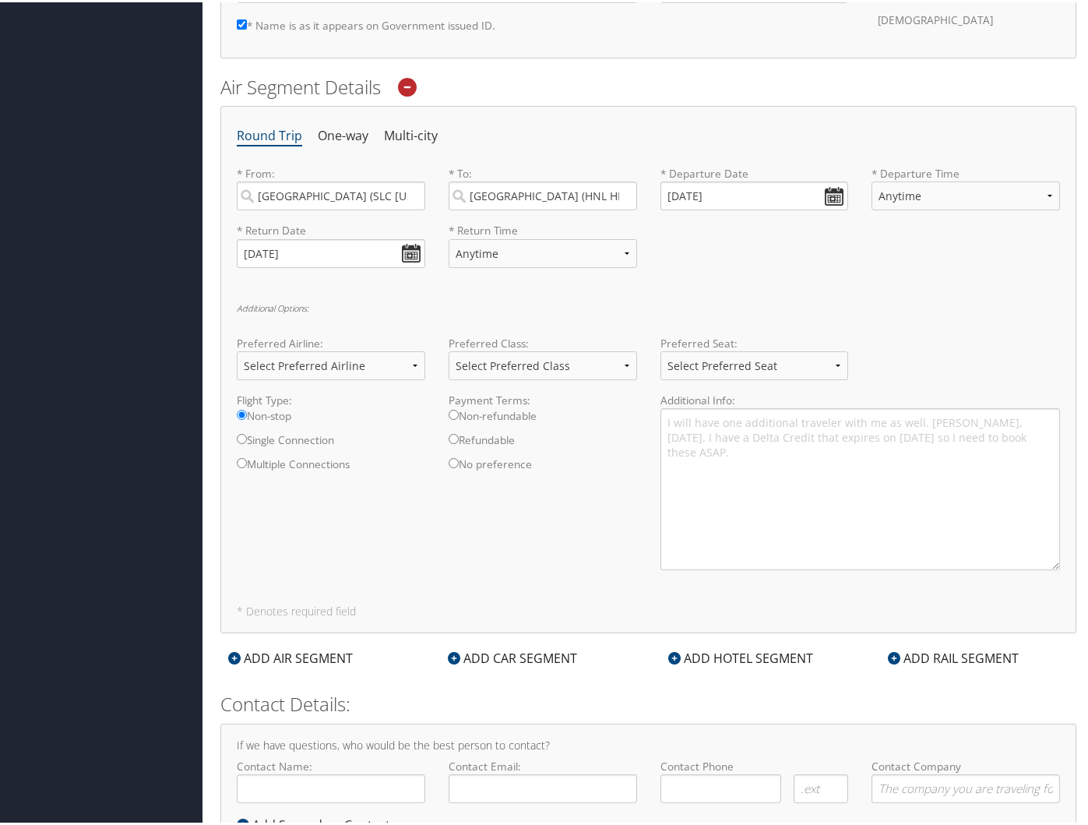
scroll to position [608, 0]
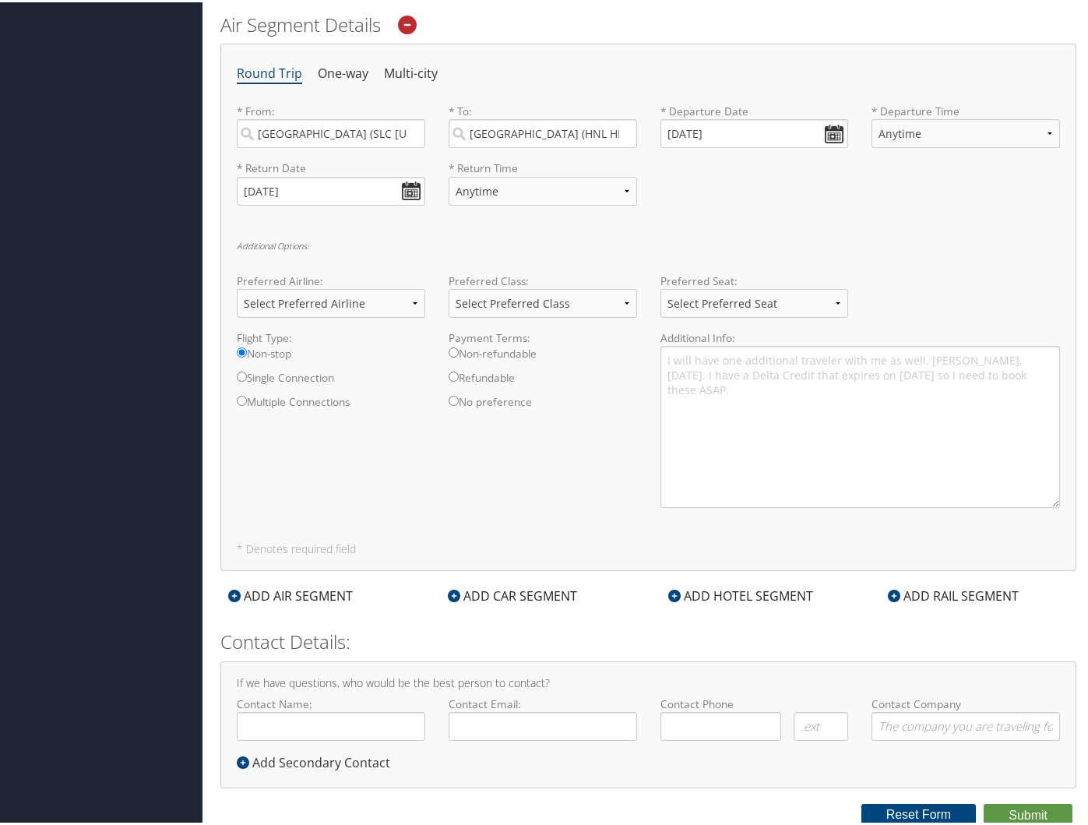
click at [389, 632] on h2 "Contact Details:" at bounding box center [648, 639] width 856 height 26
click at [317, 727] on input "Contact Name:" at bounding box center [331, 724] width 188 height 29
type input "[PERSON_NAME]"
type input "[PERSON_NAME][EMAIL_ADDRESS][PERSON_NAME][PERSON_NAME]"
type input "( ) -"
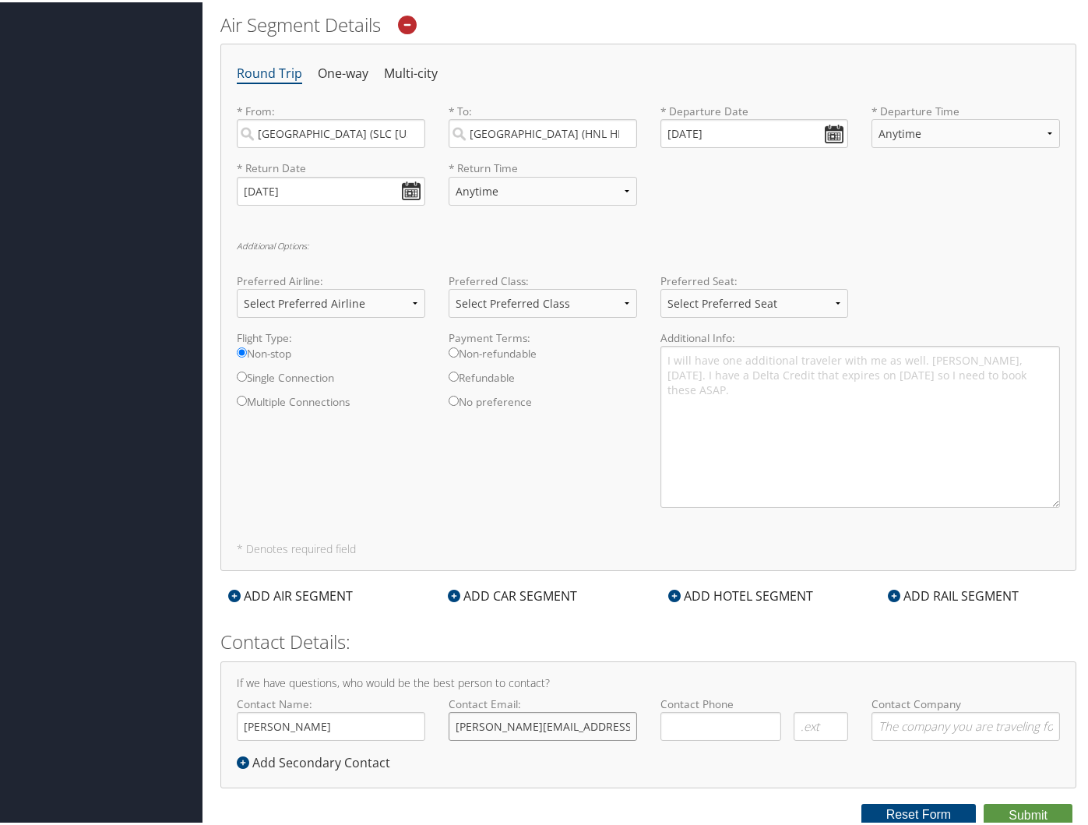
click at [620, 724] on input "[PERSON_NAME][EMAIL_ADDRESS][PERSON_NAME][PERSON_NAME]" at bounding box center [543, 724] width 188 height 29
type input "[PERSON_NAME][EMAIL_ADDRESS][PERSON_NAME][DOMAIN_NAME]"
click at [741, 720] on input "( ) -" at bounding box center [722, 724] width 122 height 29
type input "[PHONE_NUMBER]"
click at [743, 402] on textarea "I will have one additional traveler with me as well. [PERSON_NAME], [DATE]. I h…" at bounding box center [861, 424] width 400 height 162
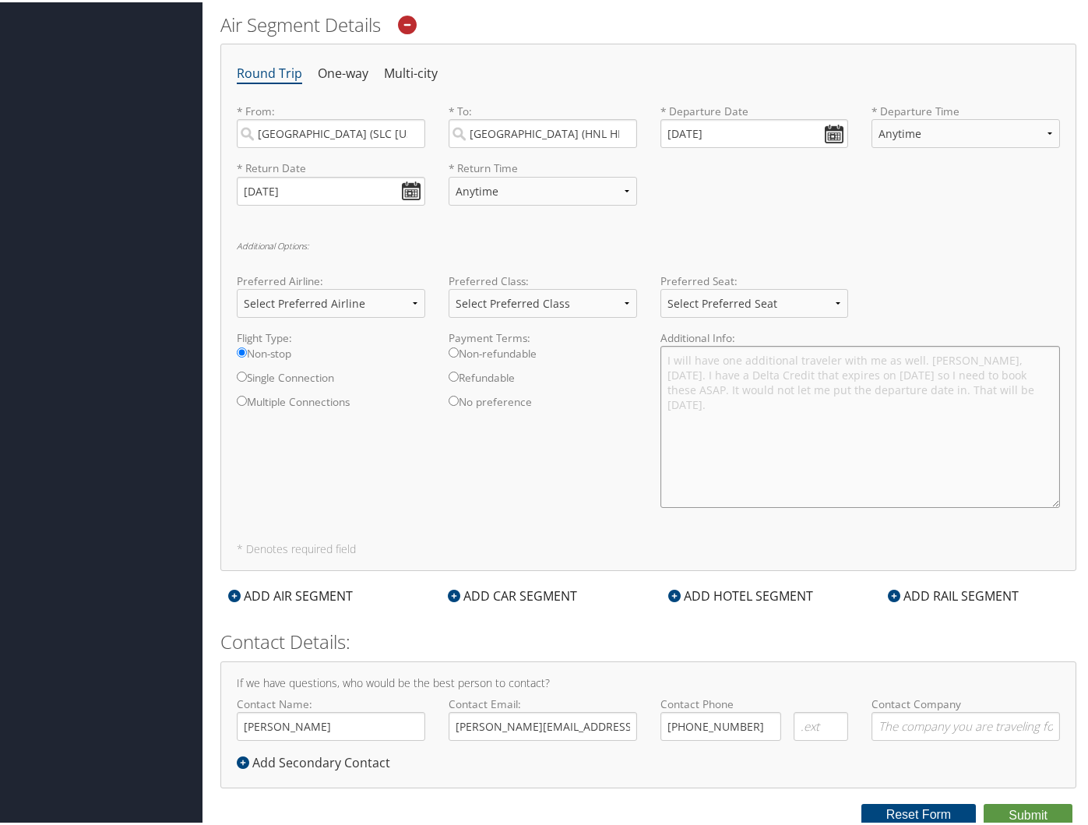
click at [743, 436] on textarea "I will have one additional traveler with me as well. [PERSON_NAME], [DATE]. I h…" at bounding box center [861, 424] width 400 height 162
type textarea "I will have one additional traveler with me as well. [PERSON_NAME], [DATE]. I h…"
click at [743, 813] on button "Submit" at bounding box center [1028, 812] width 89 height 23
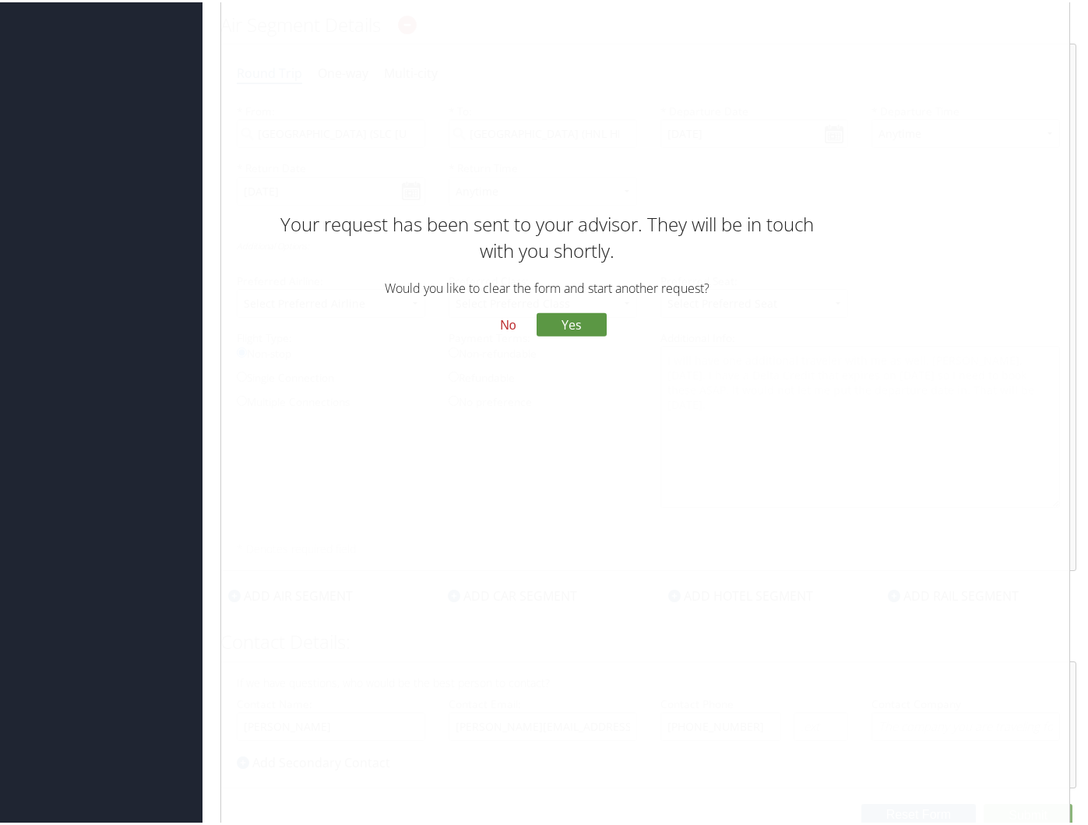
click at [499, 325] on button "No" at bounding box center [508, 323] width 41 height 26
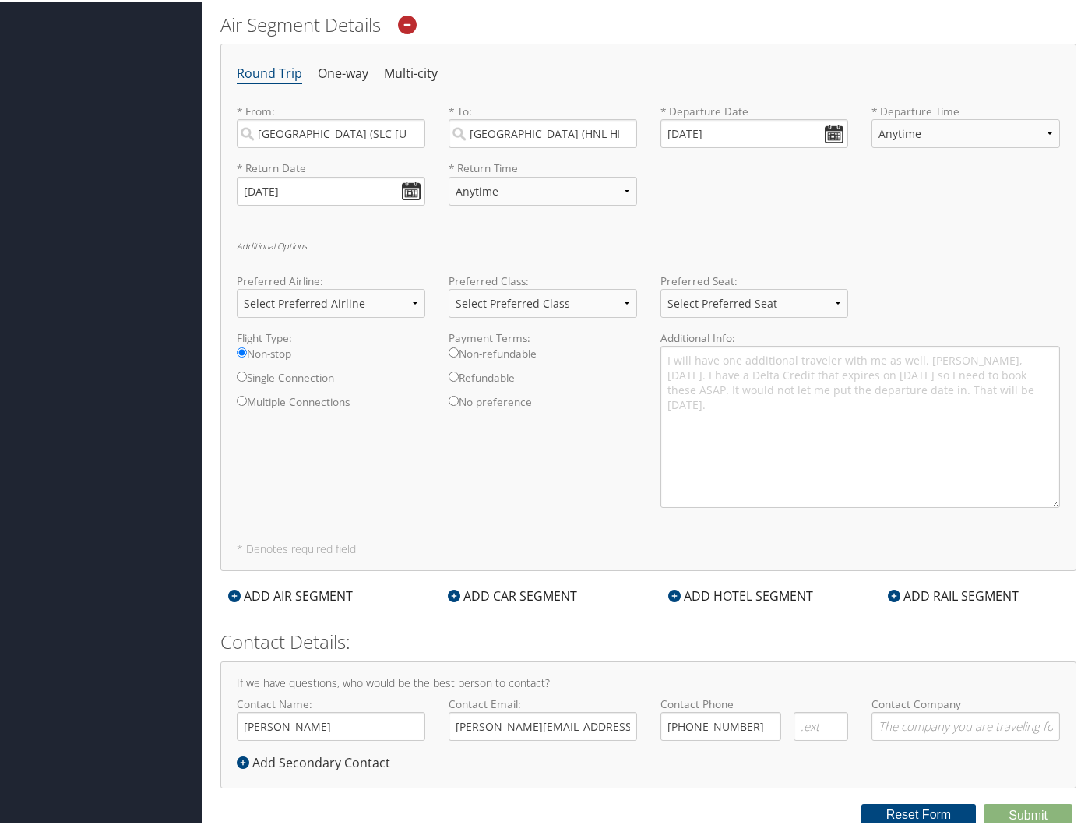
click at [116, 528] on div "Dashboards My Travel Dashboard Trips Current/Future Trips Past Trips Trips Miss…" at bounding box center [547, 108] width 1094 height 1432
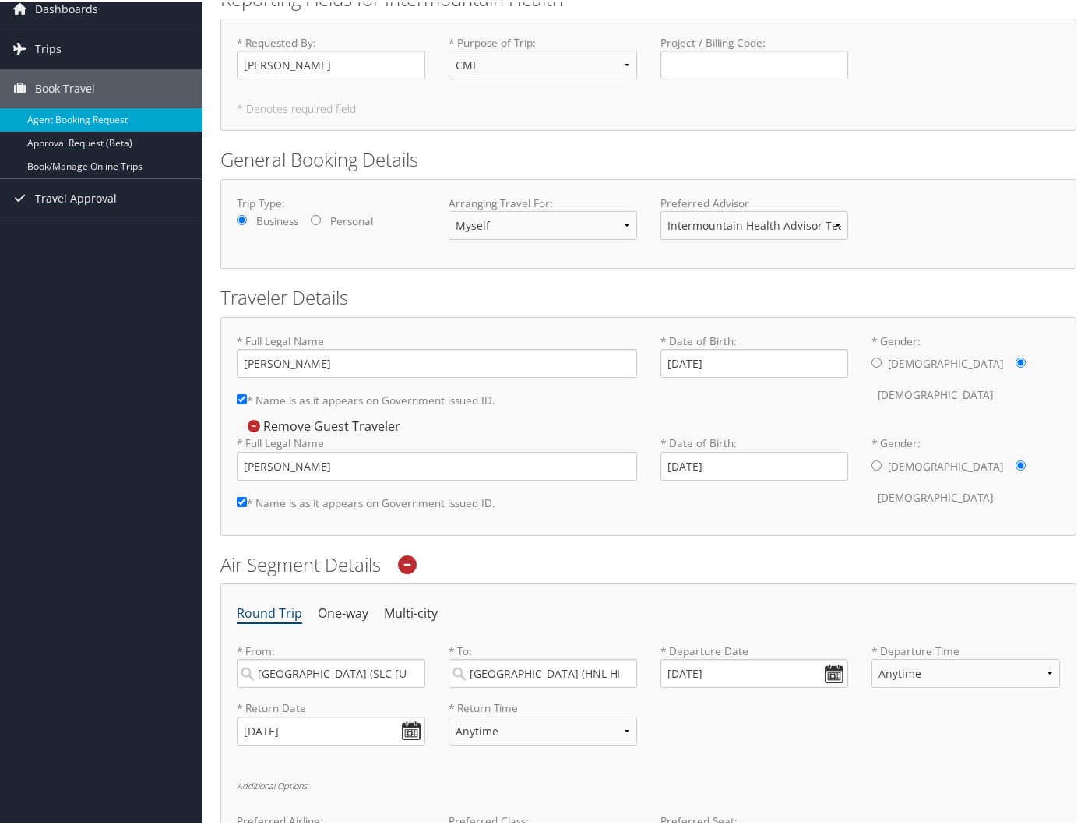
scroll to position [0, 0]
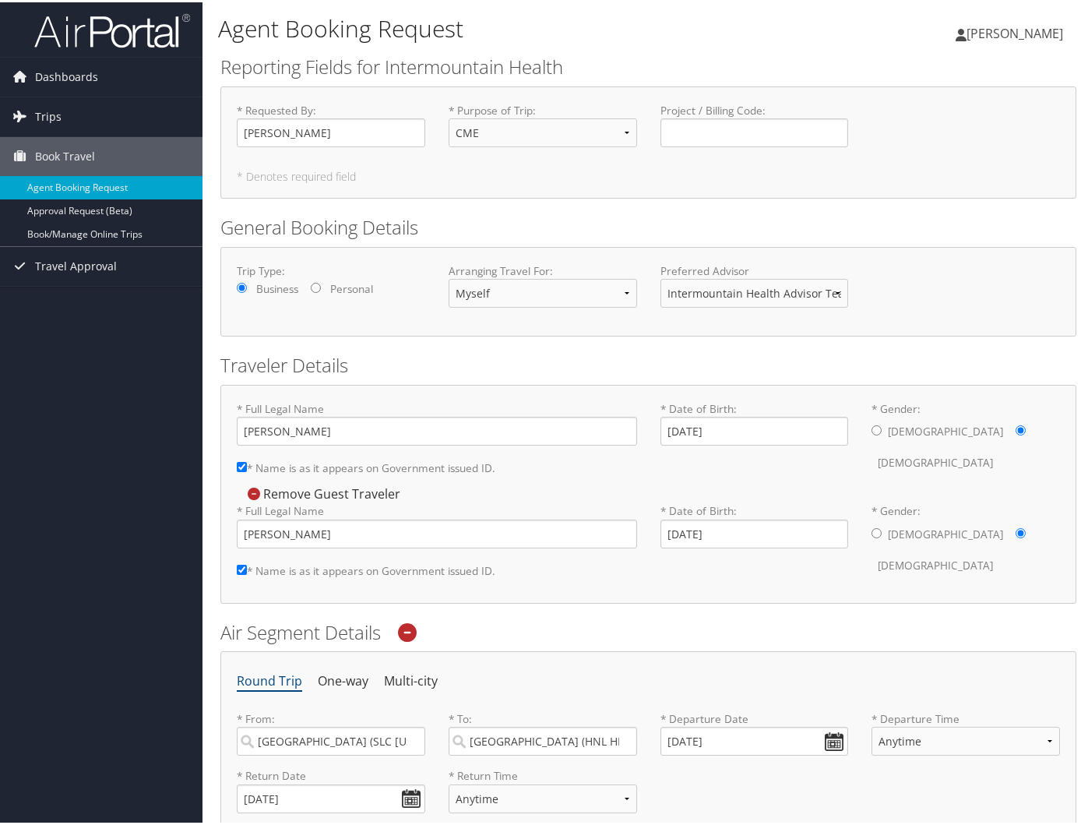
drag, startPoint x: 130, startPoint y: 361, endPoint x: 30, endPoint y: 363, distance: 100.5
click at [129, 363] on div "Dashboards My Travel Dashboard Trips Current/Future Trips Past Trips Trips Miss…" at bounding box center [547, 716] width 1094 height 1432
